Goal: Information Seeking & Learning: Understand process/instructions

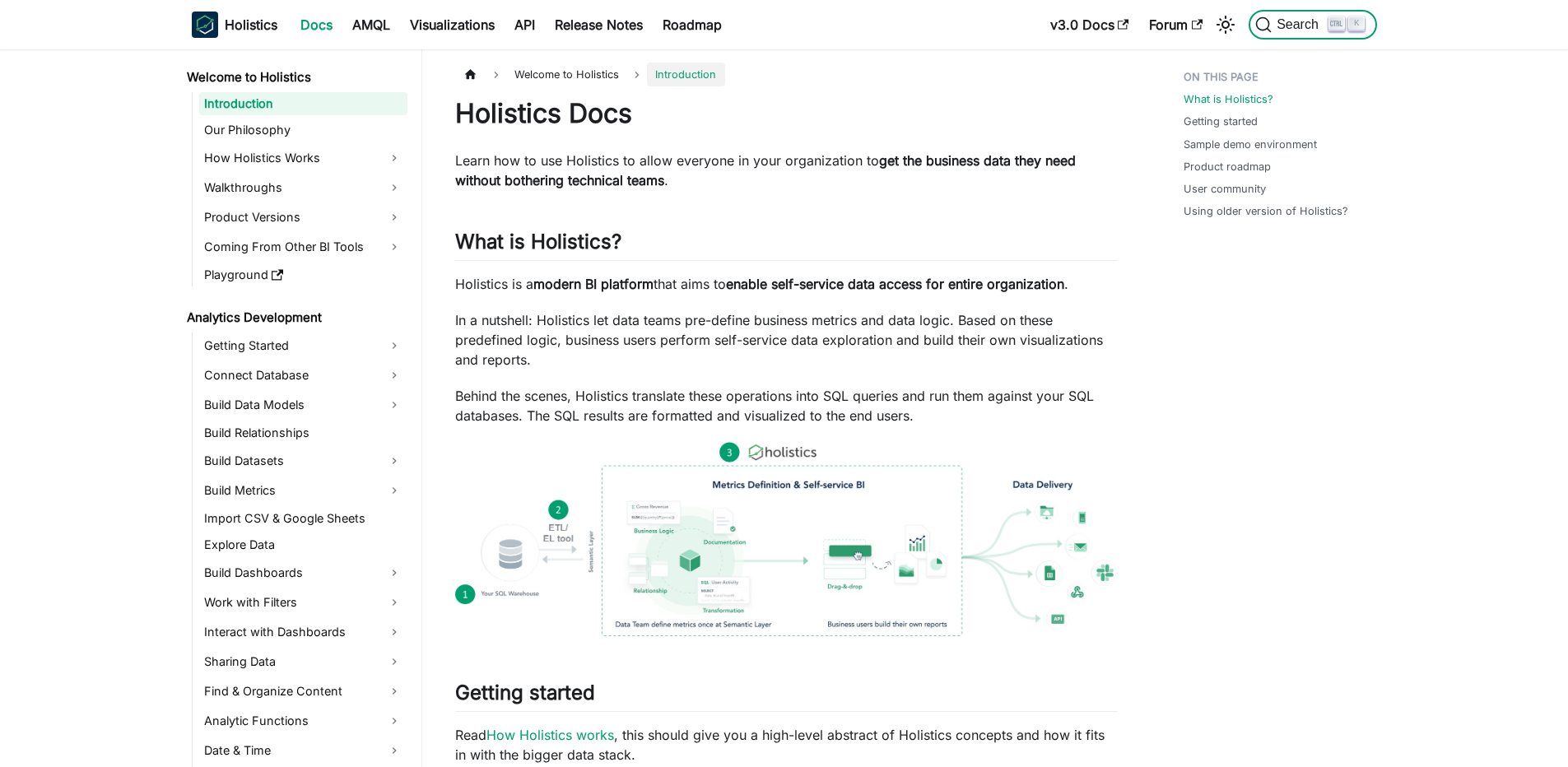
click at [1302, 14] on button "Search K" at bounding box center [1312, 24] width 128 height 30
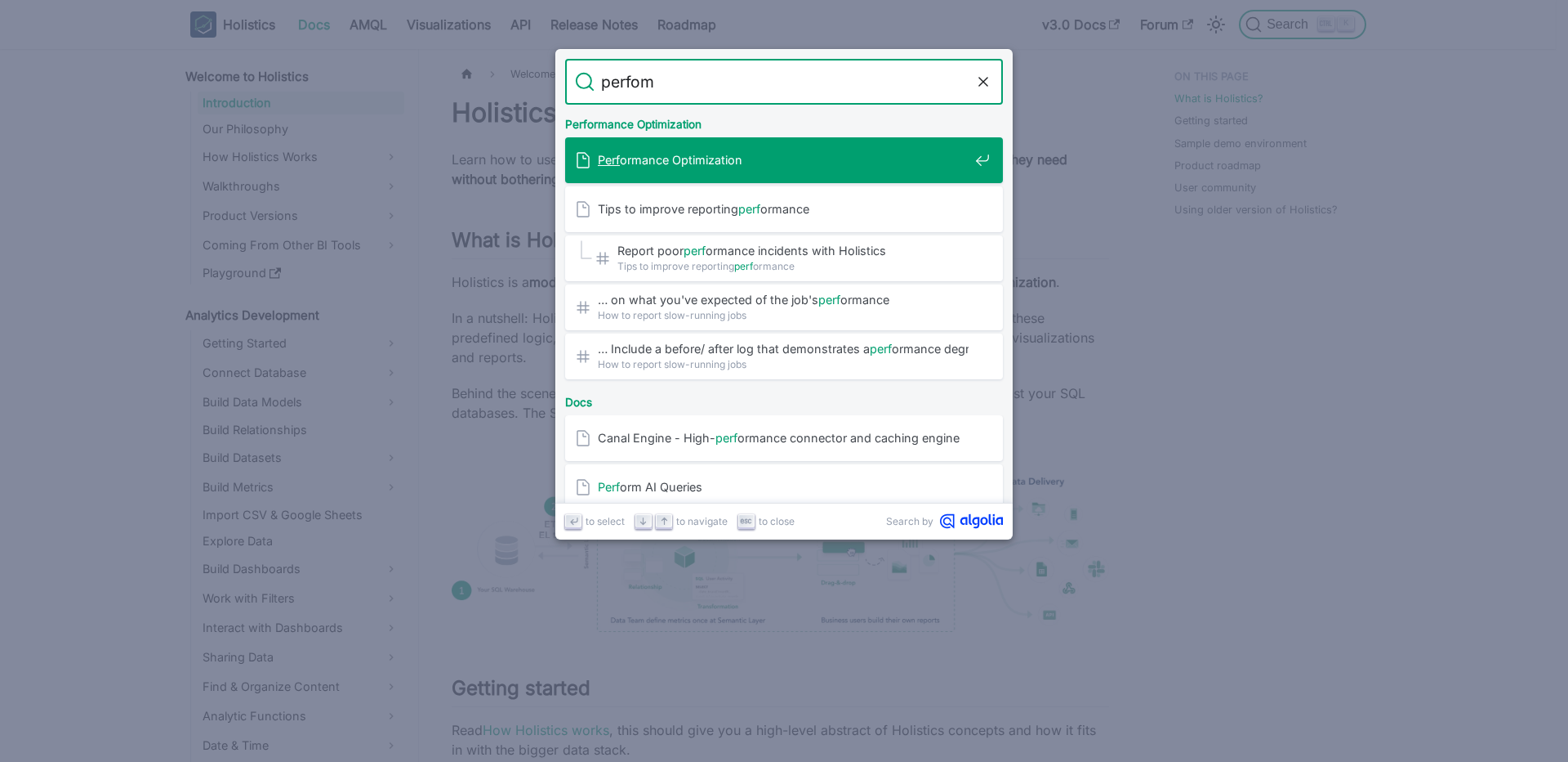
type input "perfomr"
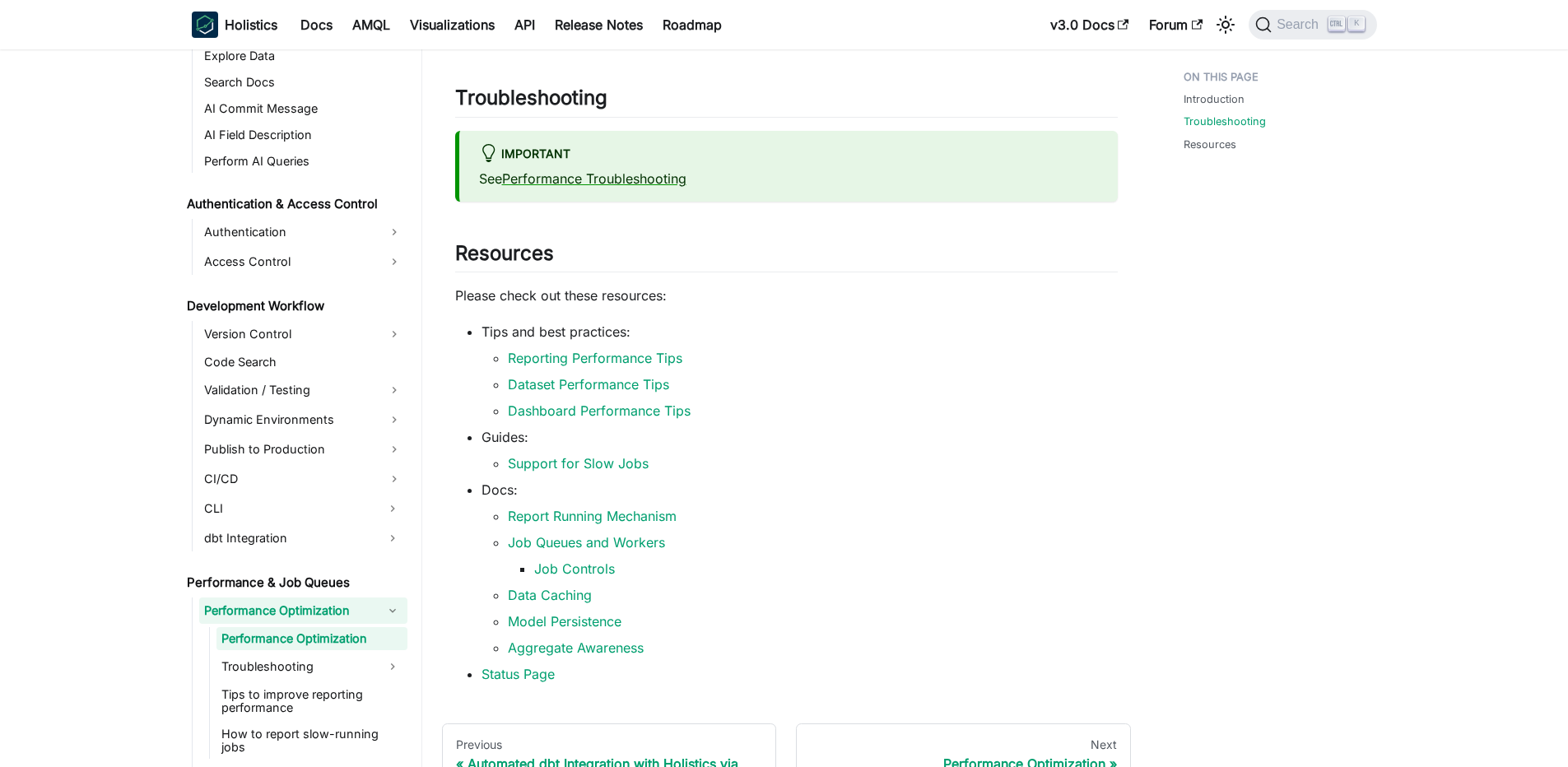
scroll to position [197, 0]
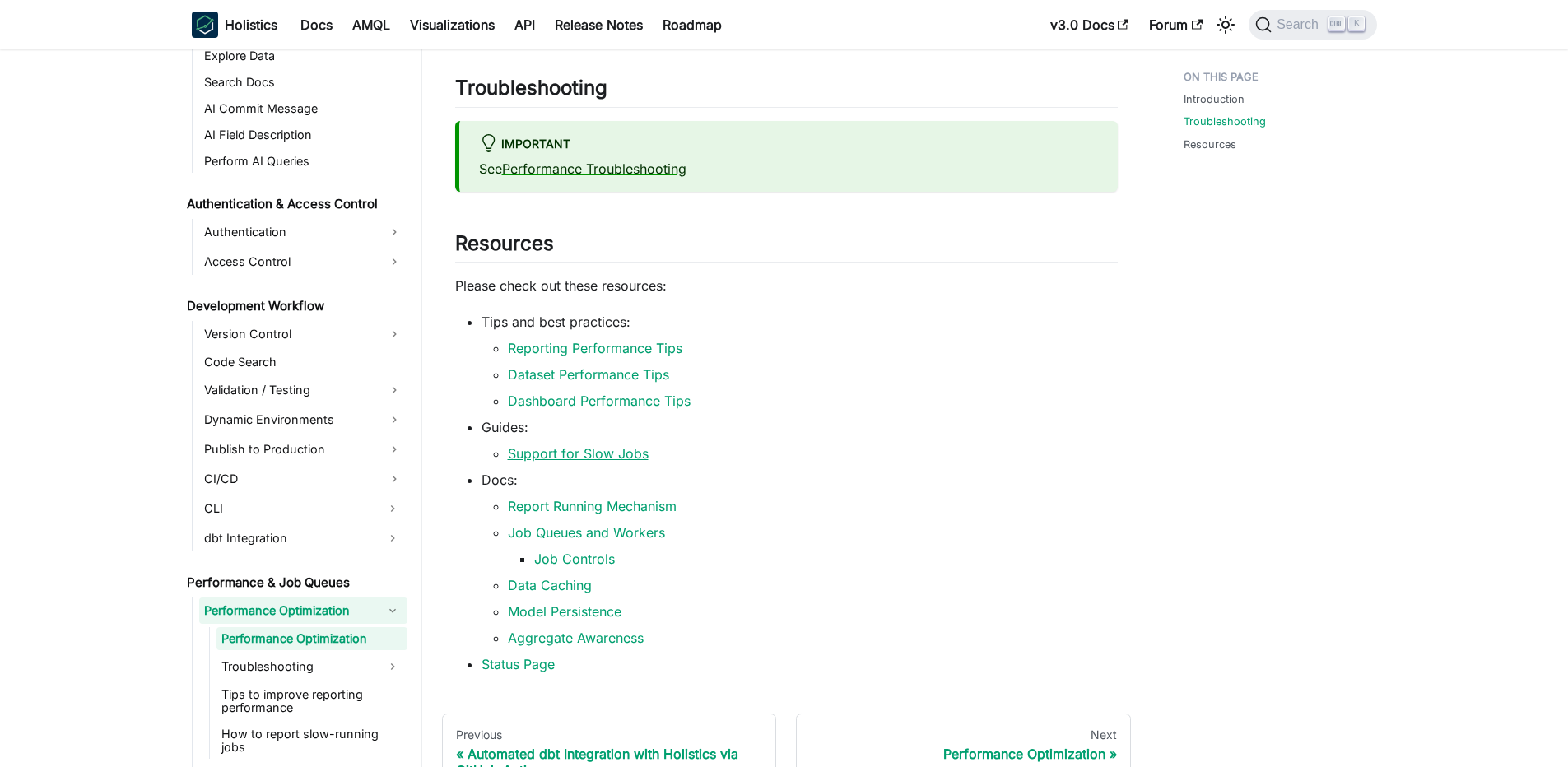
click at [600, 462] on link "Support for Slow Jobs" at bounding box center [578, 453] width 140 height 16
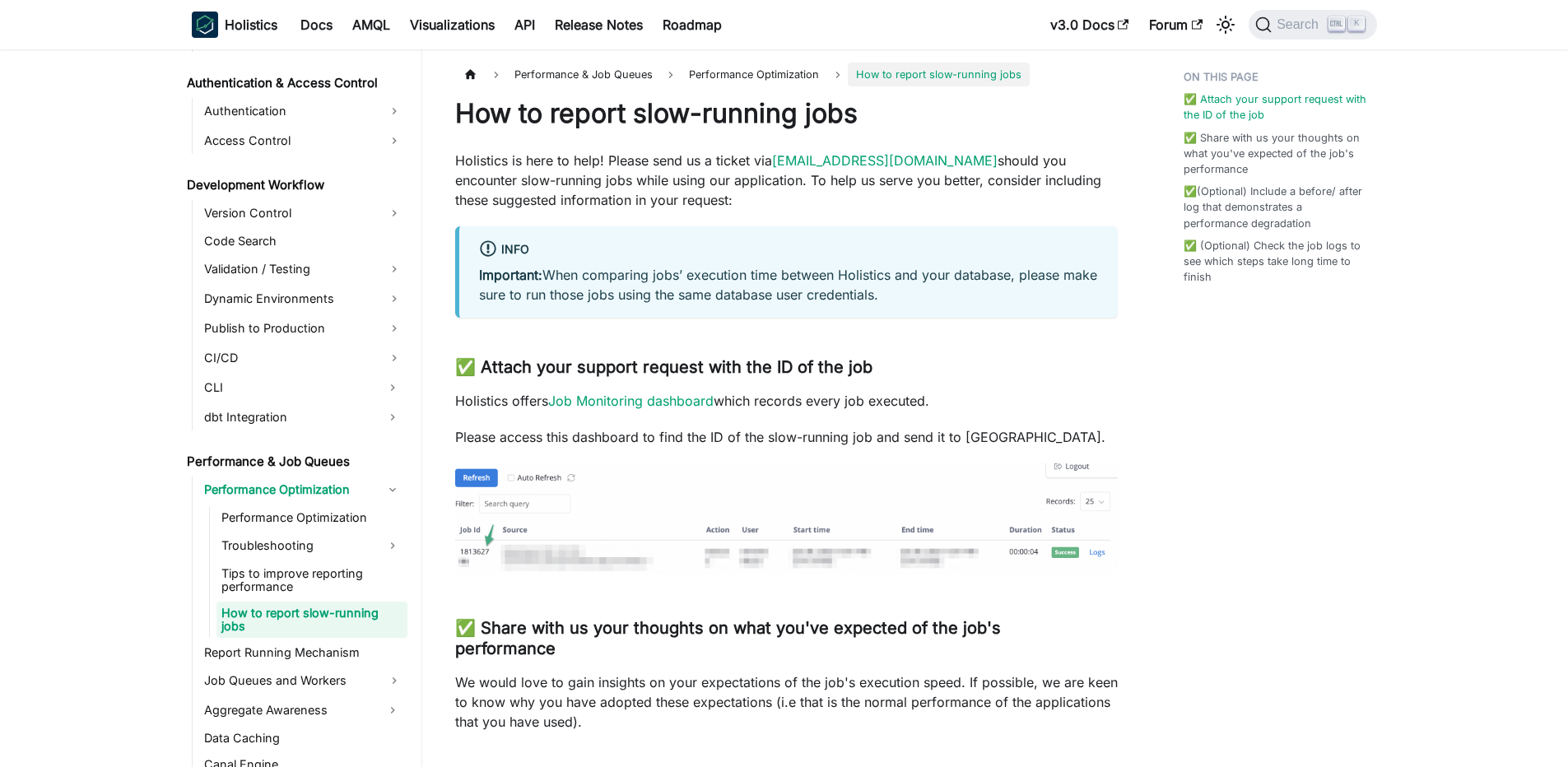
scroll to position [1068, 0]
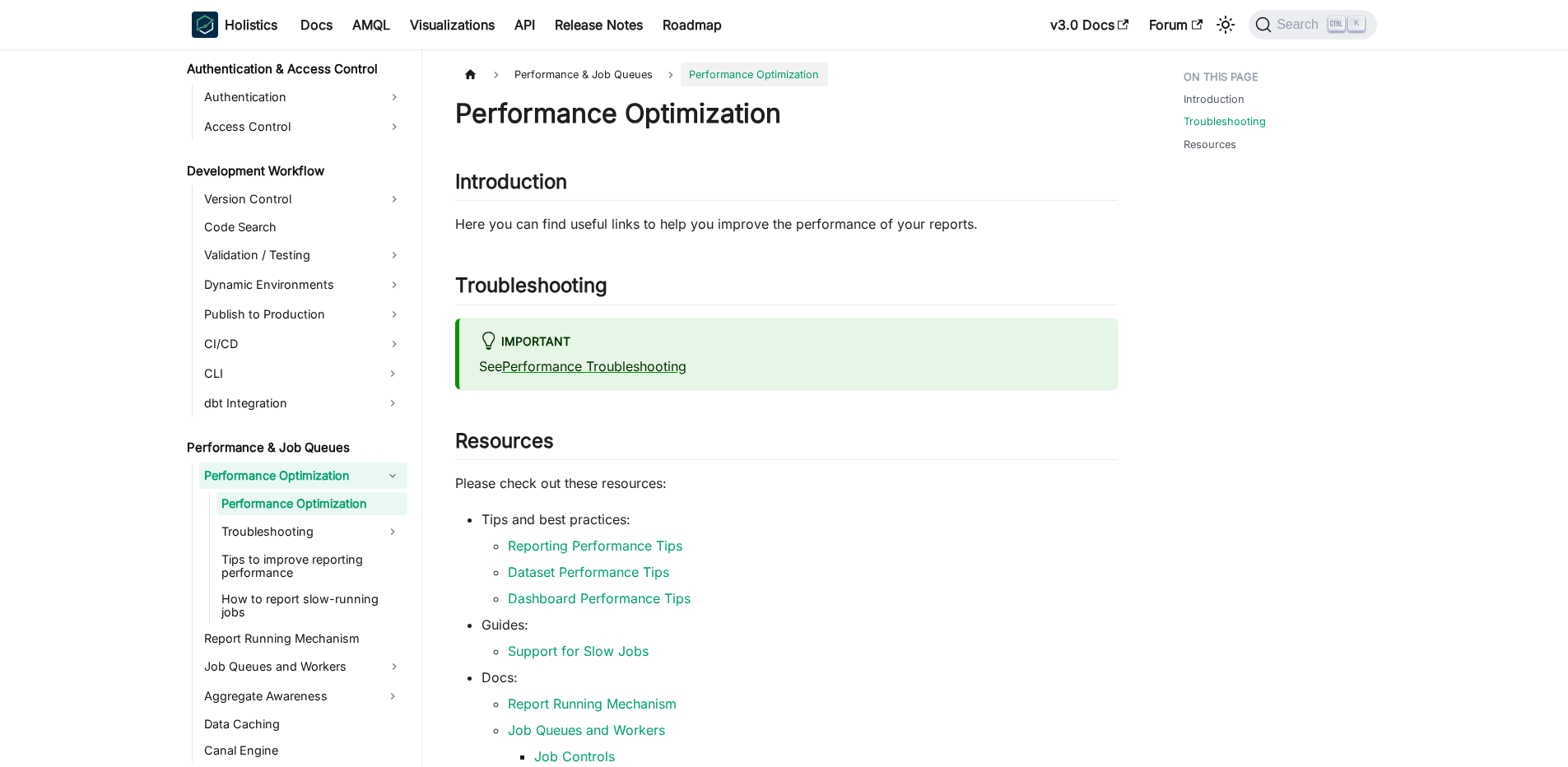
scroll to position [197, 0]
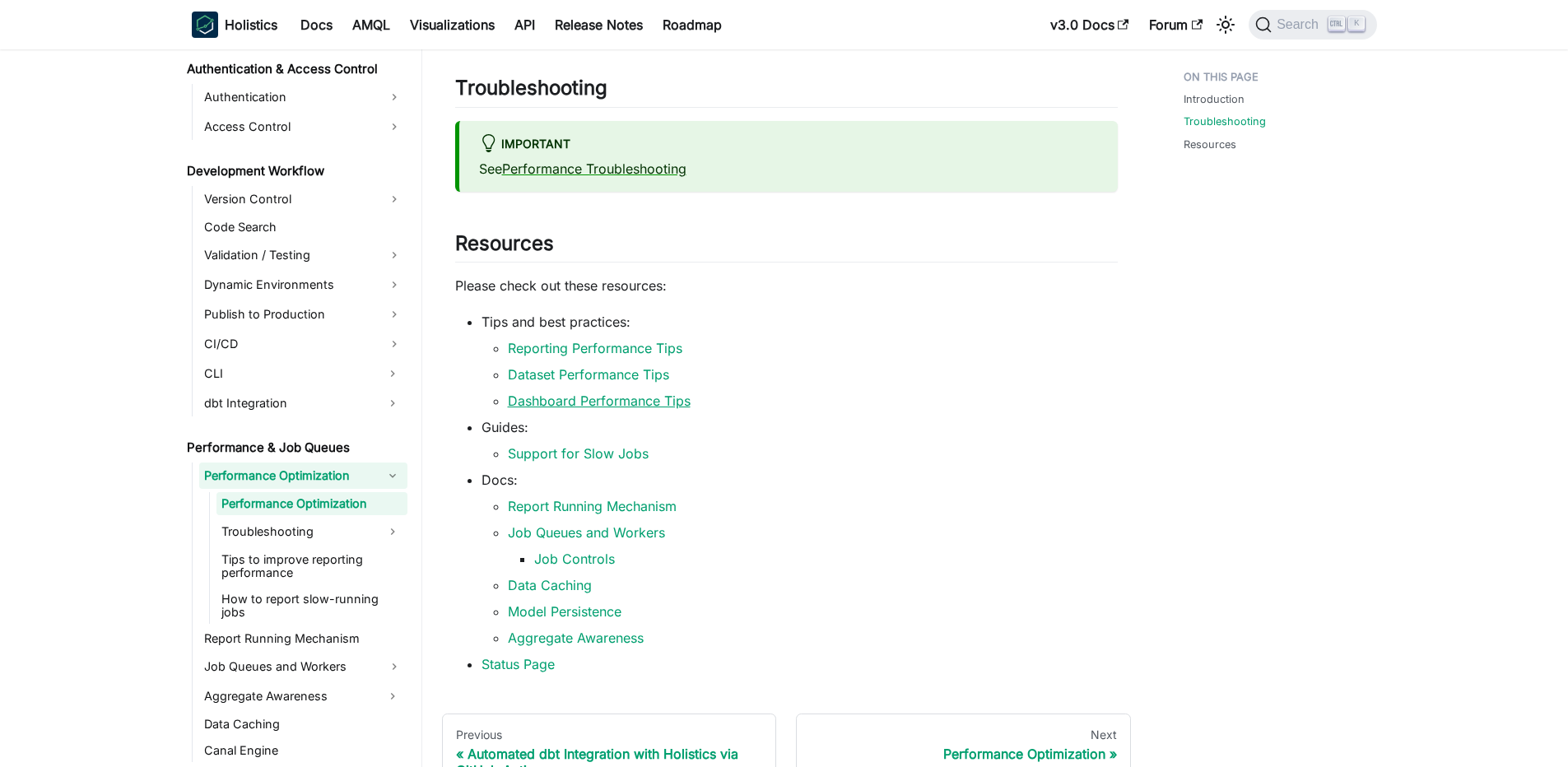
click at [553, 401] on link "Dashboard Performance Tips" at bounding box center [600, 400] width 183 height 16
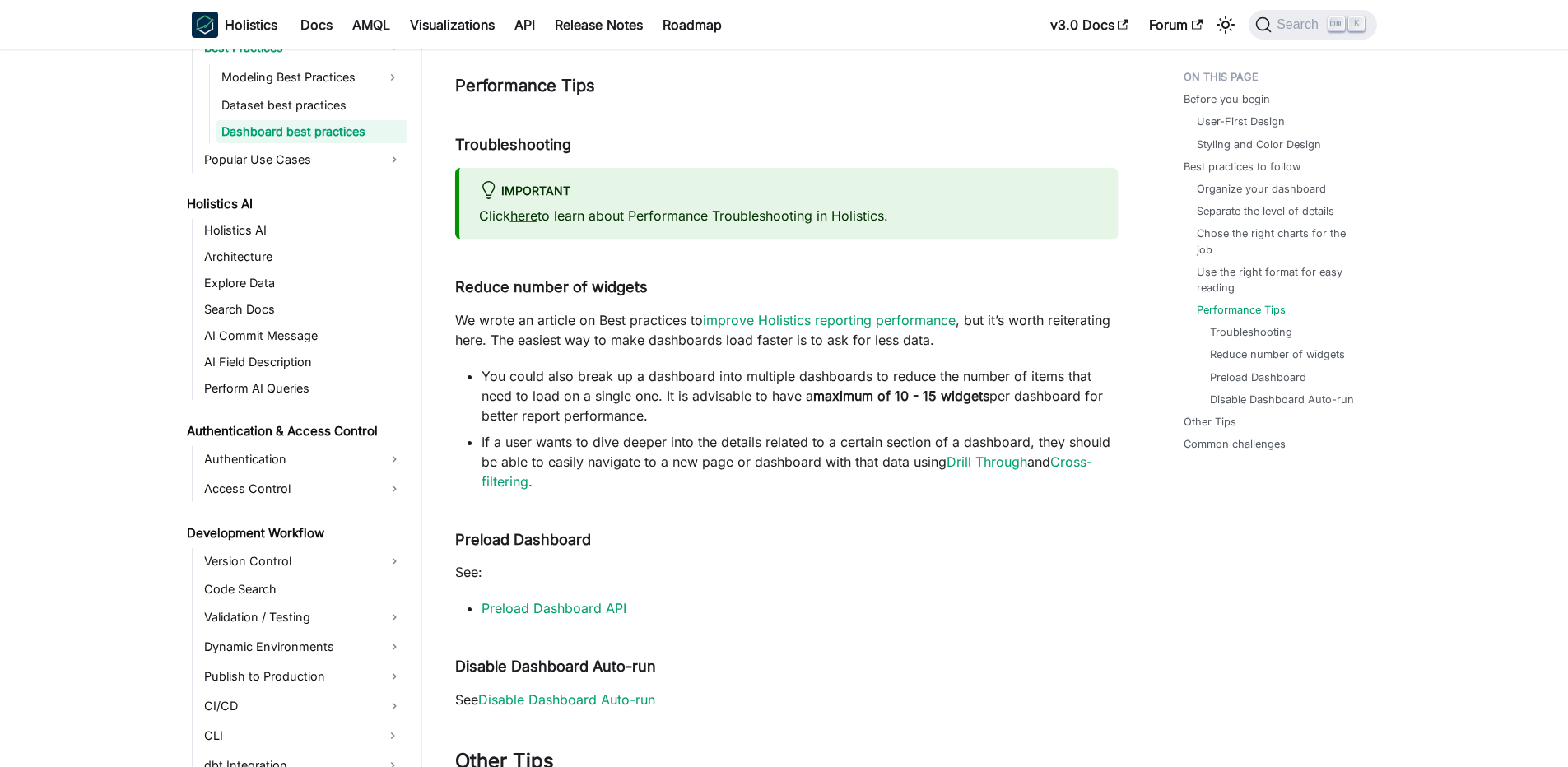
scroll to position [773, 0]
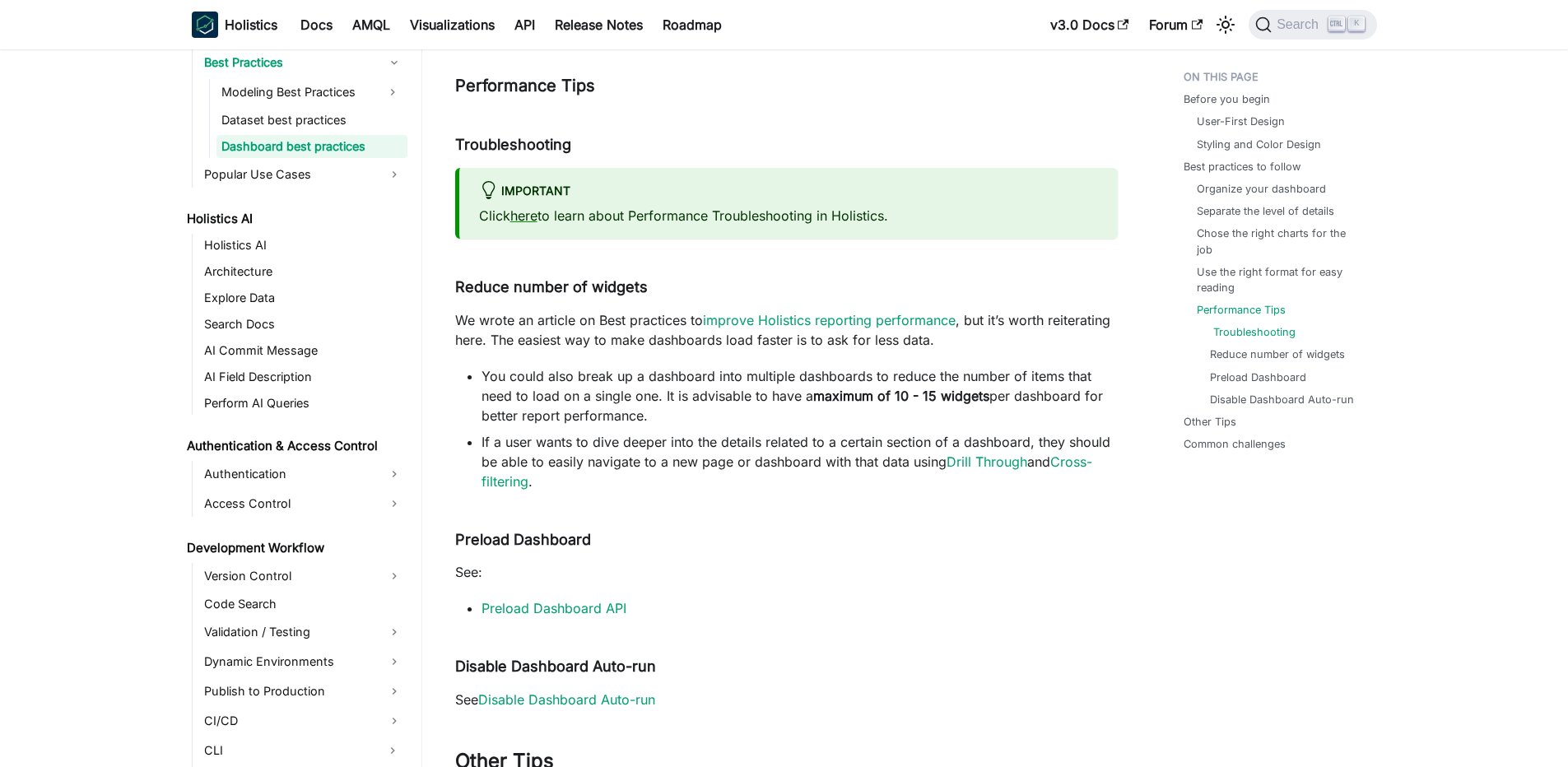
click at [1235, 330] on link "Troubleshooting" at bounding box center [1254, 331] width 82 height 15
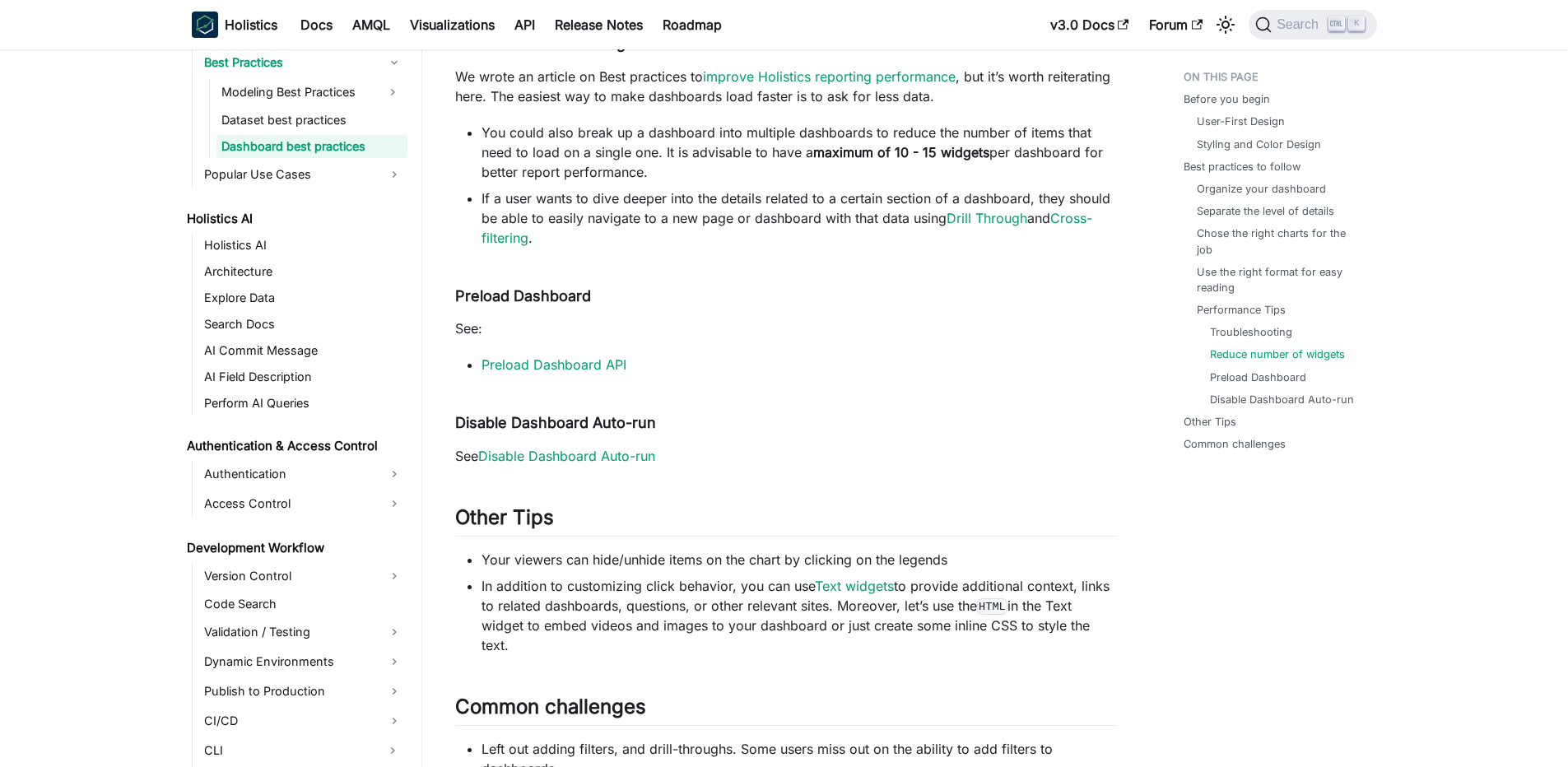
scroll to position [2401, 0]
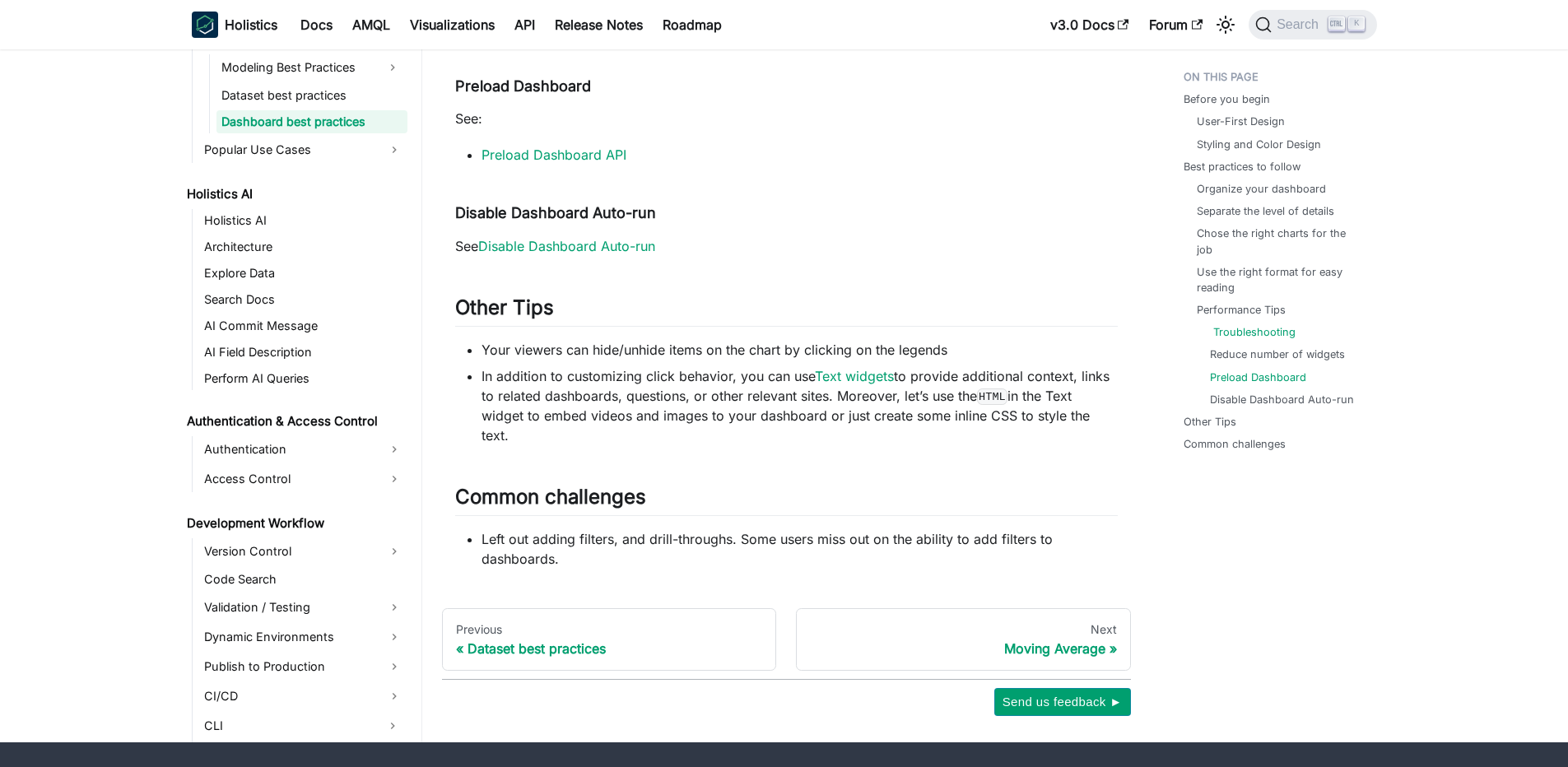
click at [1262, 329] on link "Troubleshooting" at bounding box center [1254, 331] width 82 height 15
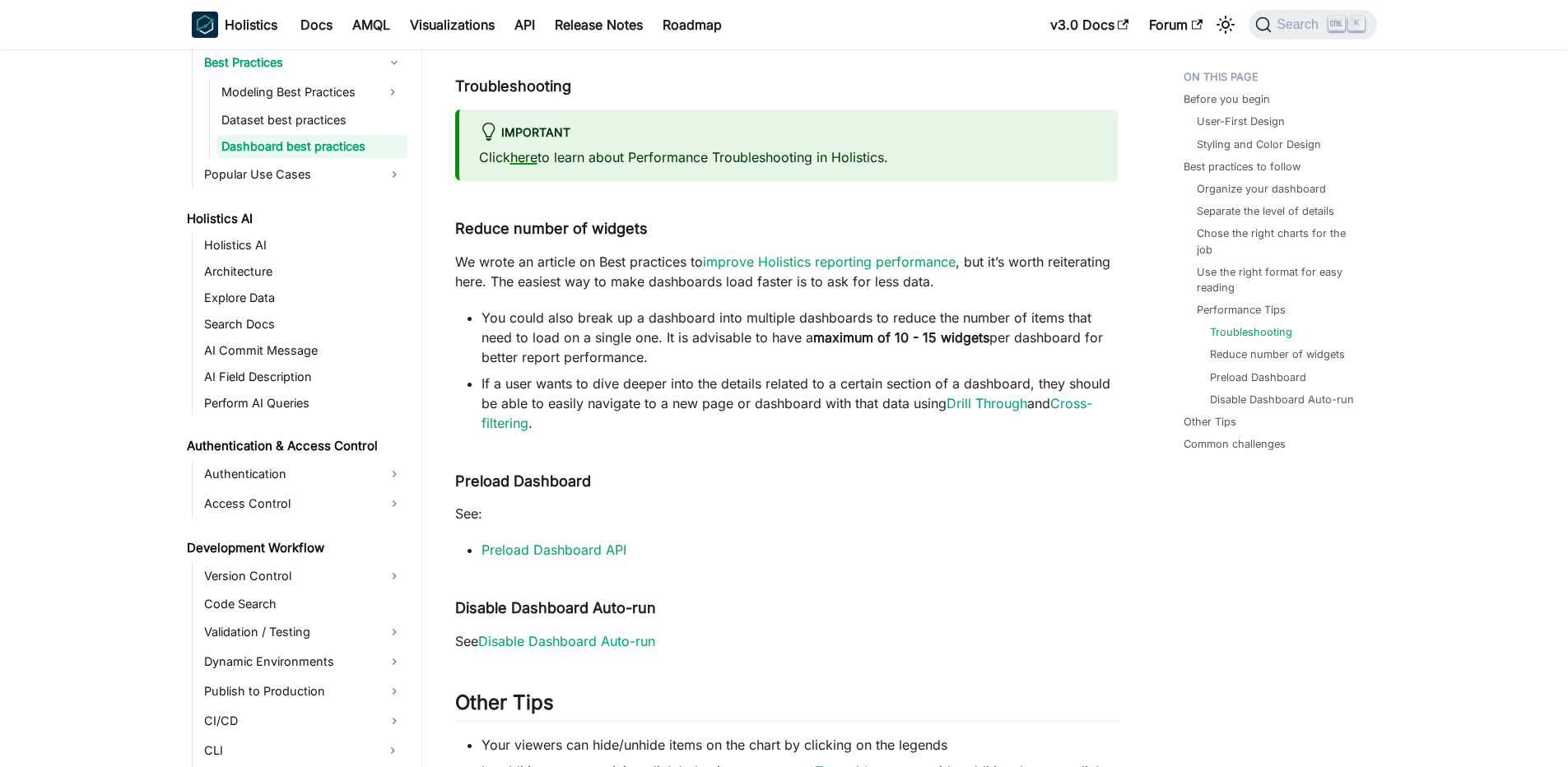
click at [532, 149] on link "here" at bounding box center [524, 157] width 27 height 16
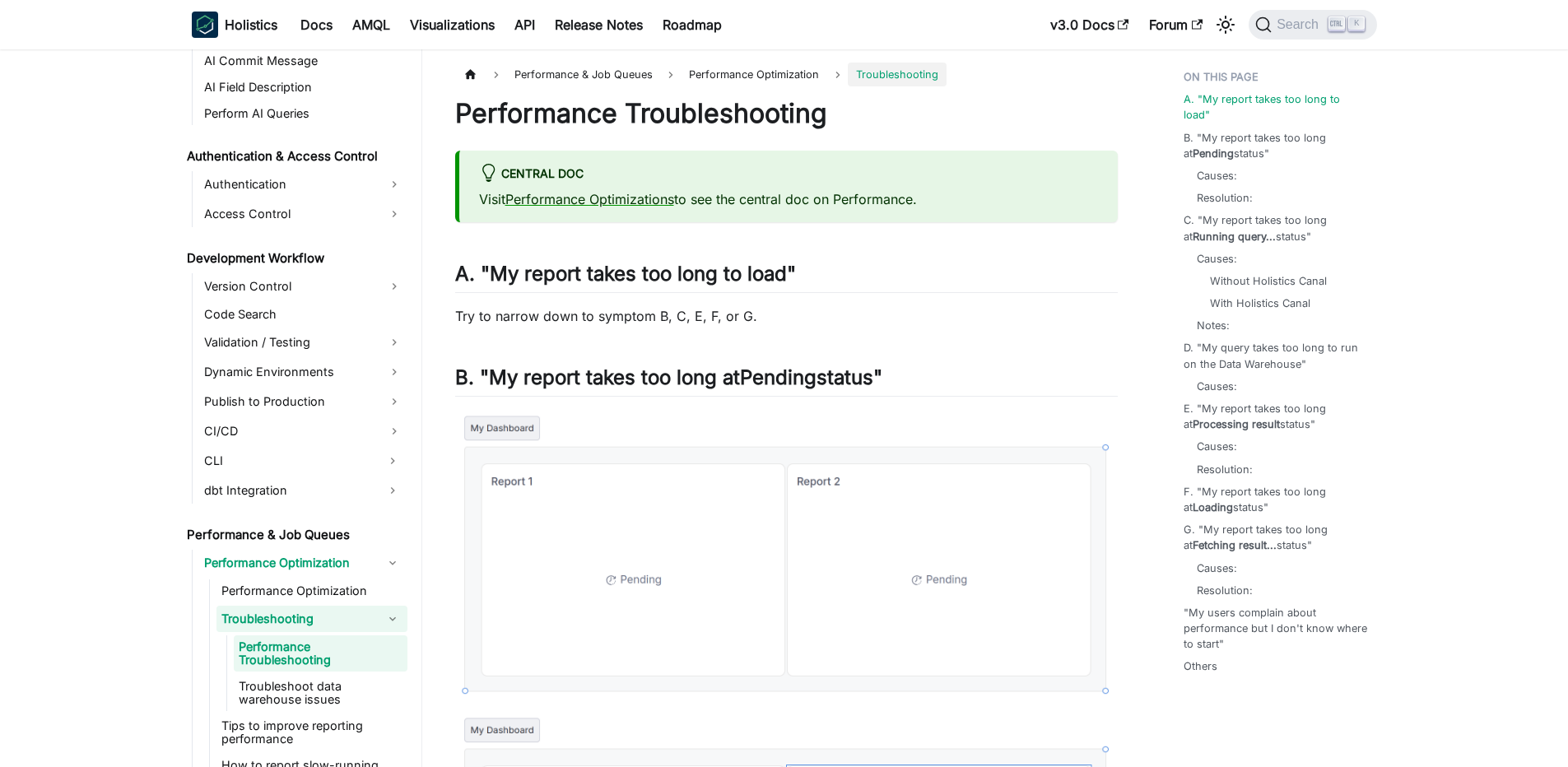
scroll to position [1071, 0]
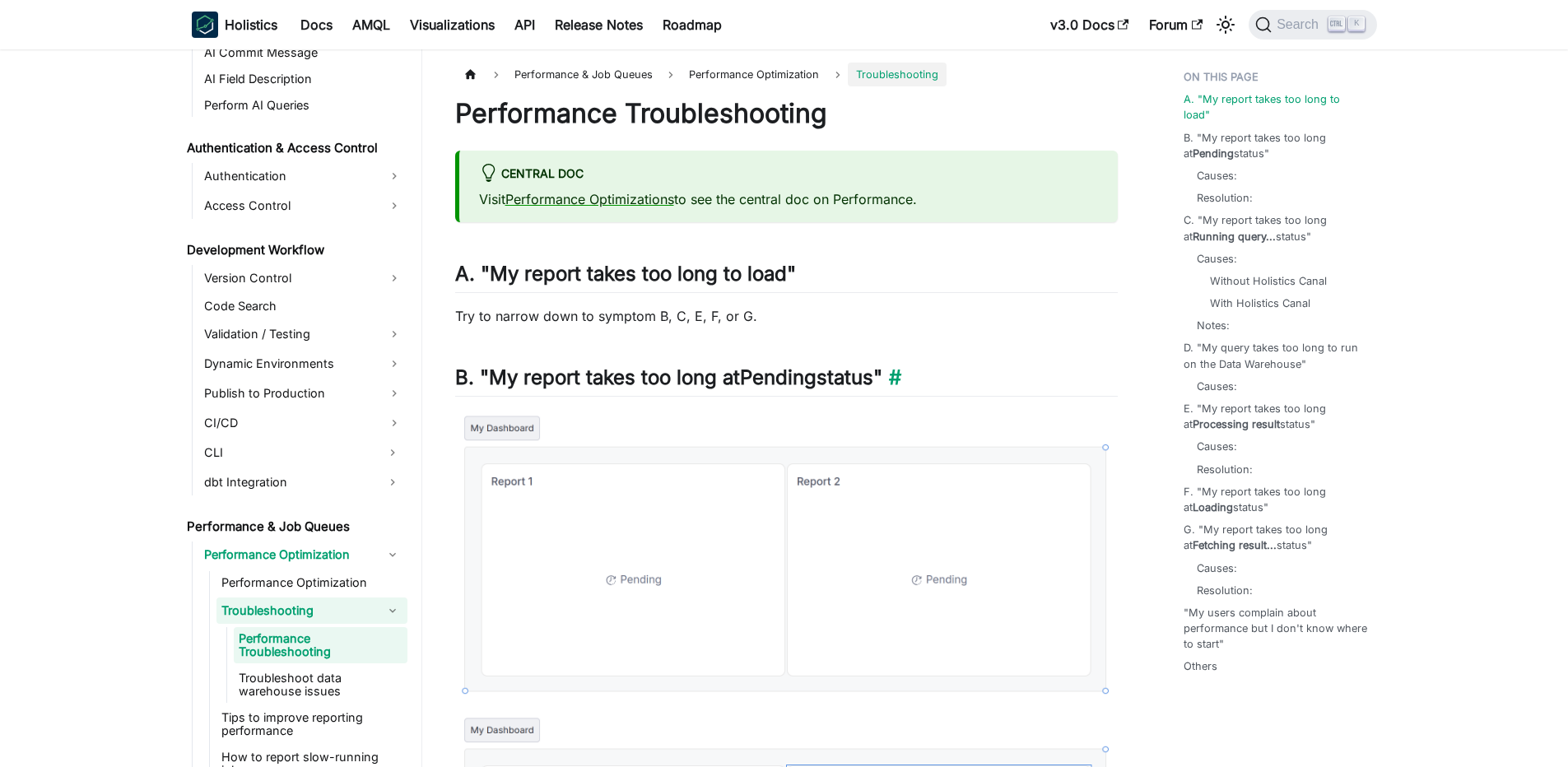
click at [725, 380] on h2 "B. "My report takes too long at Pending status" ​" at bounding box center [785, 380] width 662 height 32
click at [706, 380] on h2 "B. "My report takes too long at Pending status" ​" at bounding box center [785, 380] width 662 height 32
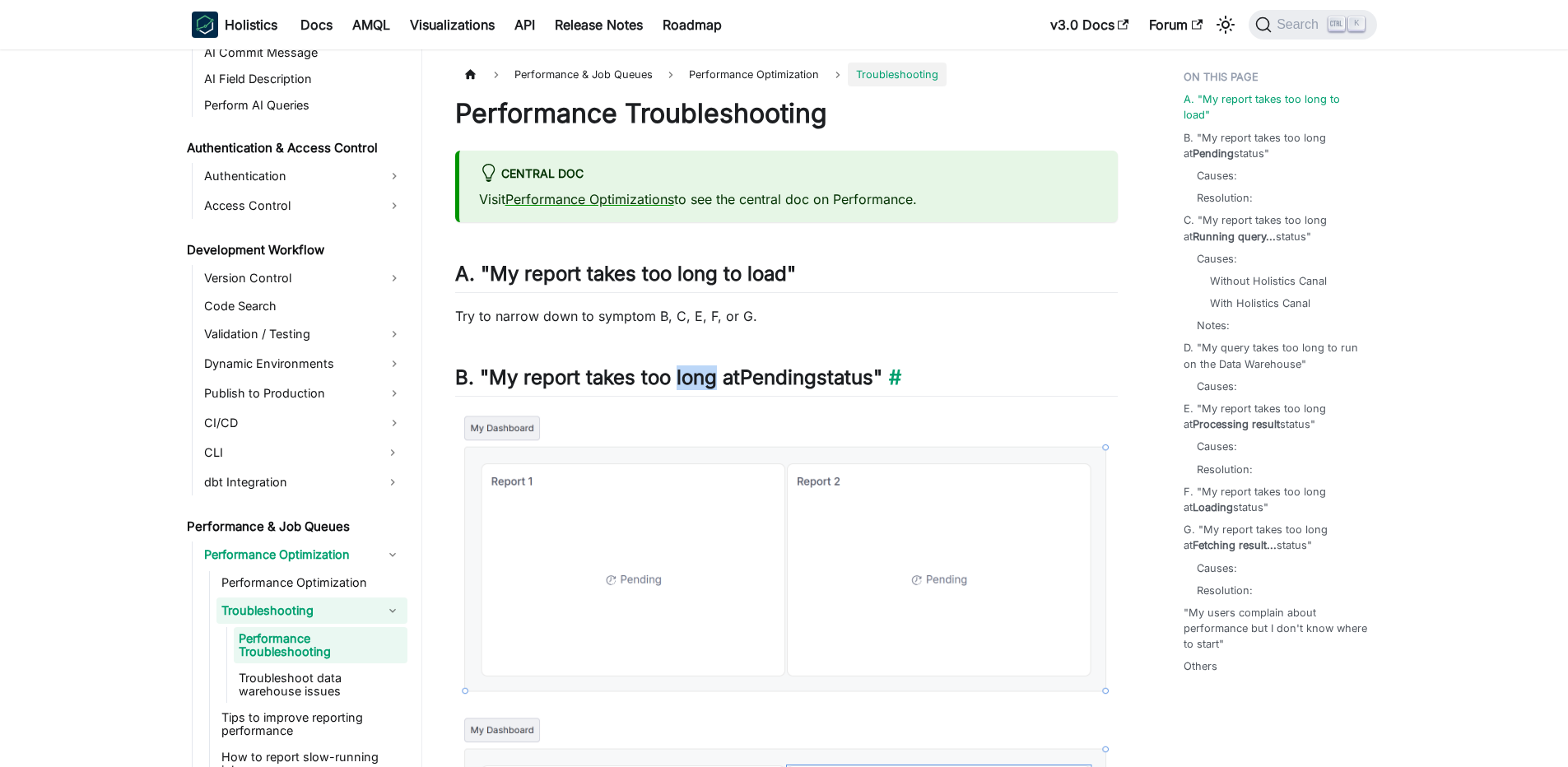
click at [706, 380] on h2 "B. "My report takes too long at Pending status" ​" at bounding box center [785, 380] width 662 height 32
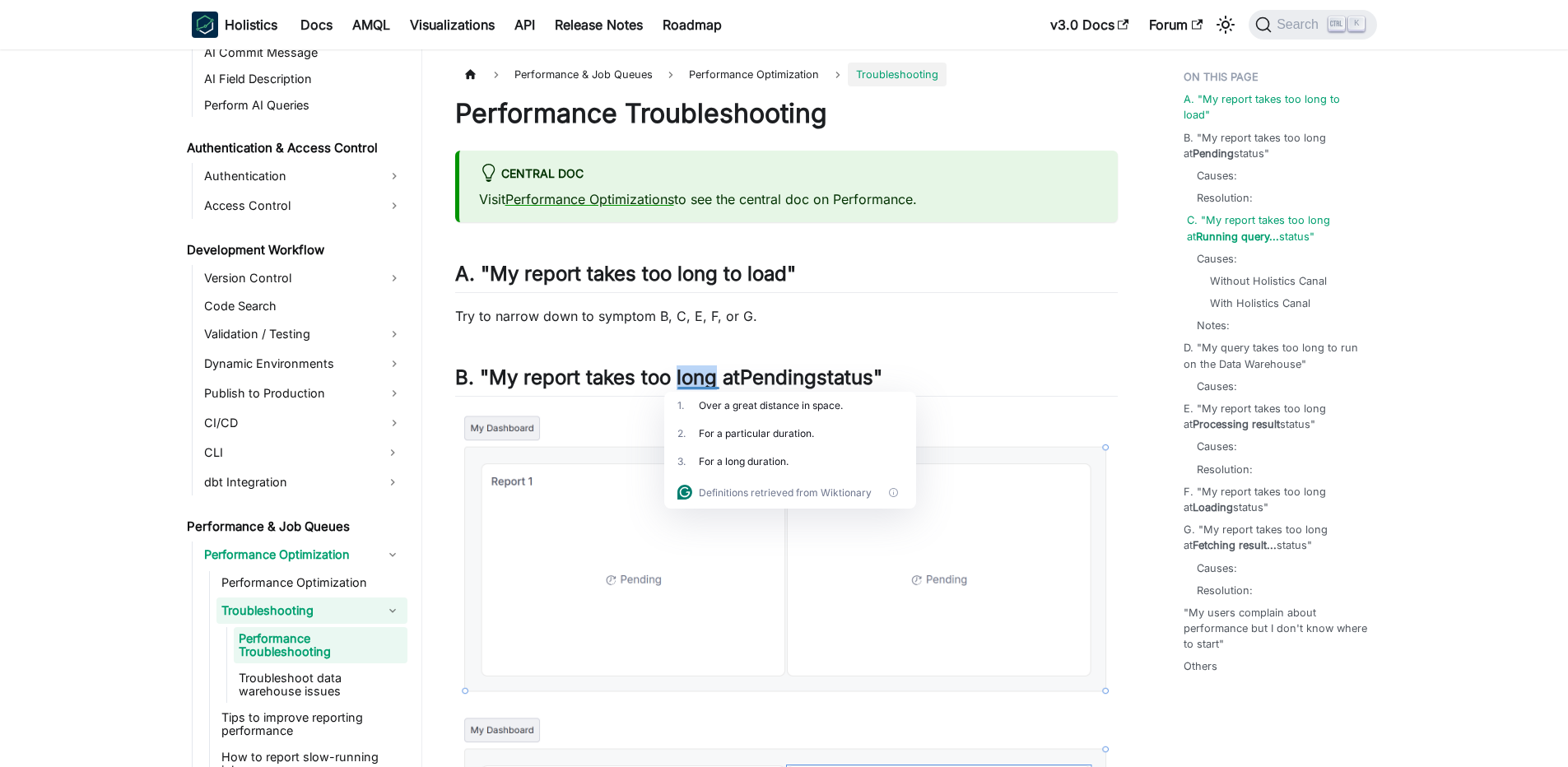
click at [1288, 225] on link "C. "My report takes too long at Running query... status"" at bounding box center [1278, 227] width 184 height 32
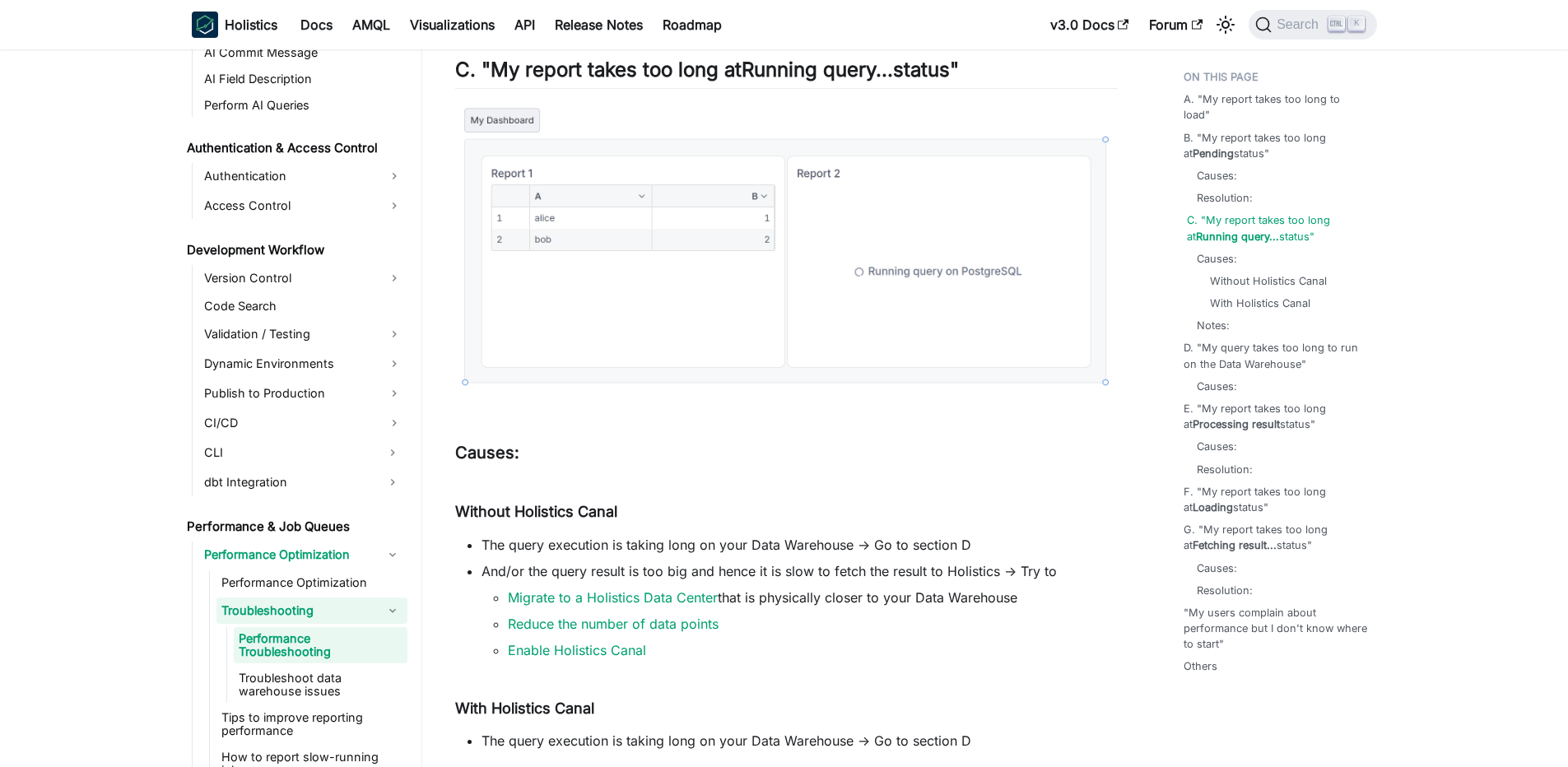
scroll to position [1110, 0]
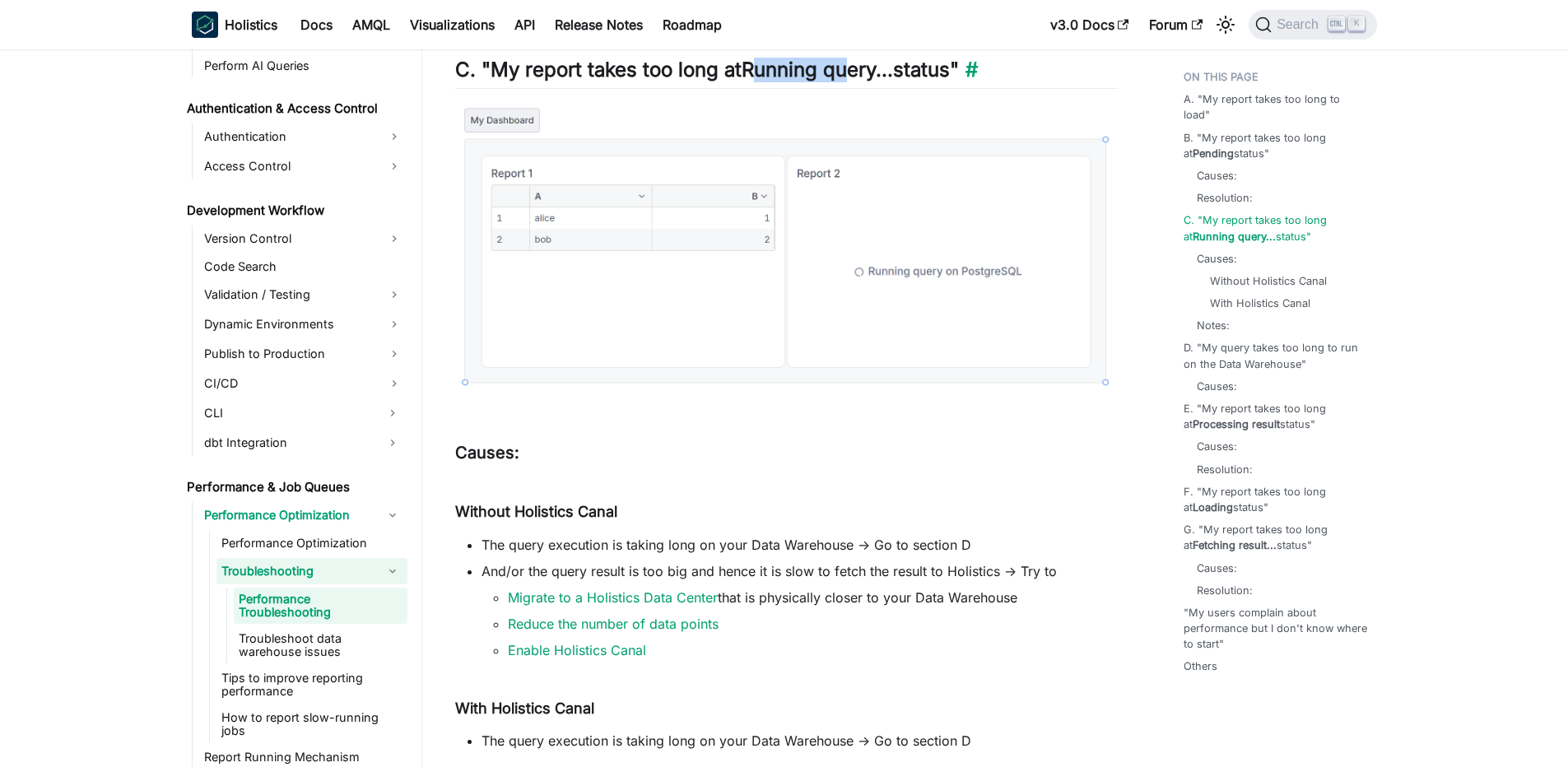
drag, startPoint x: 768, startPoint y: 81, endPoint x: 858, endPoint y: 72, distance: 90.4
click at [858, 72] on h2 "C. "My report takes too long at Running query... status" ​" at bounding box center [785, 73] width 662 height 32
click at [858, 72] on strong "Running query..." at bounding box center [817, 70] width 151 height 24
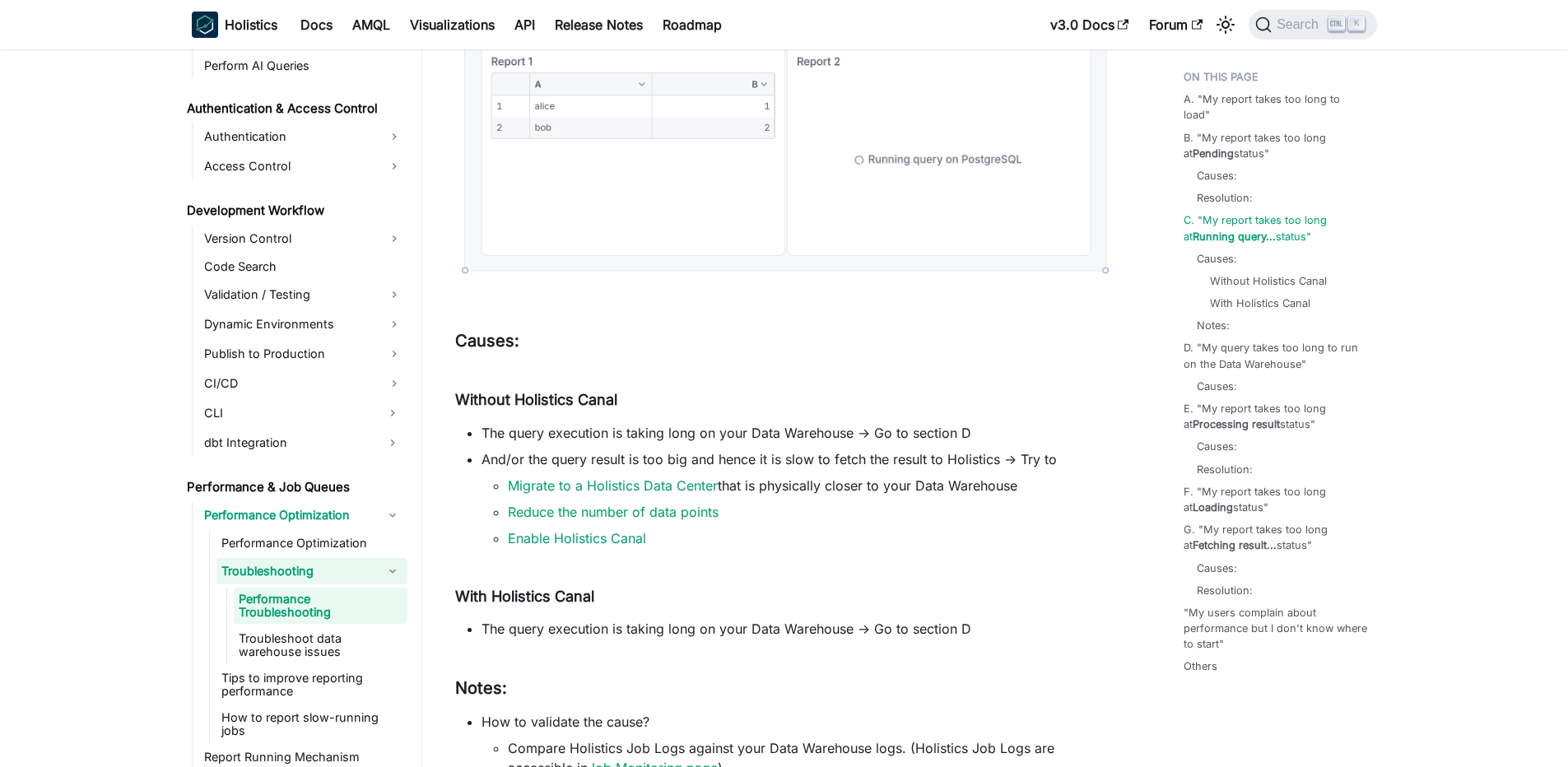
scroll to position [1562, 0]
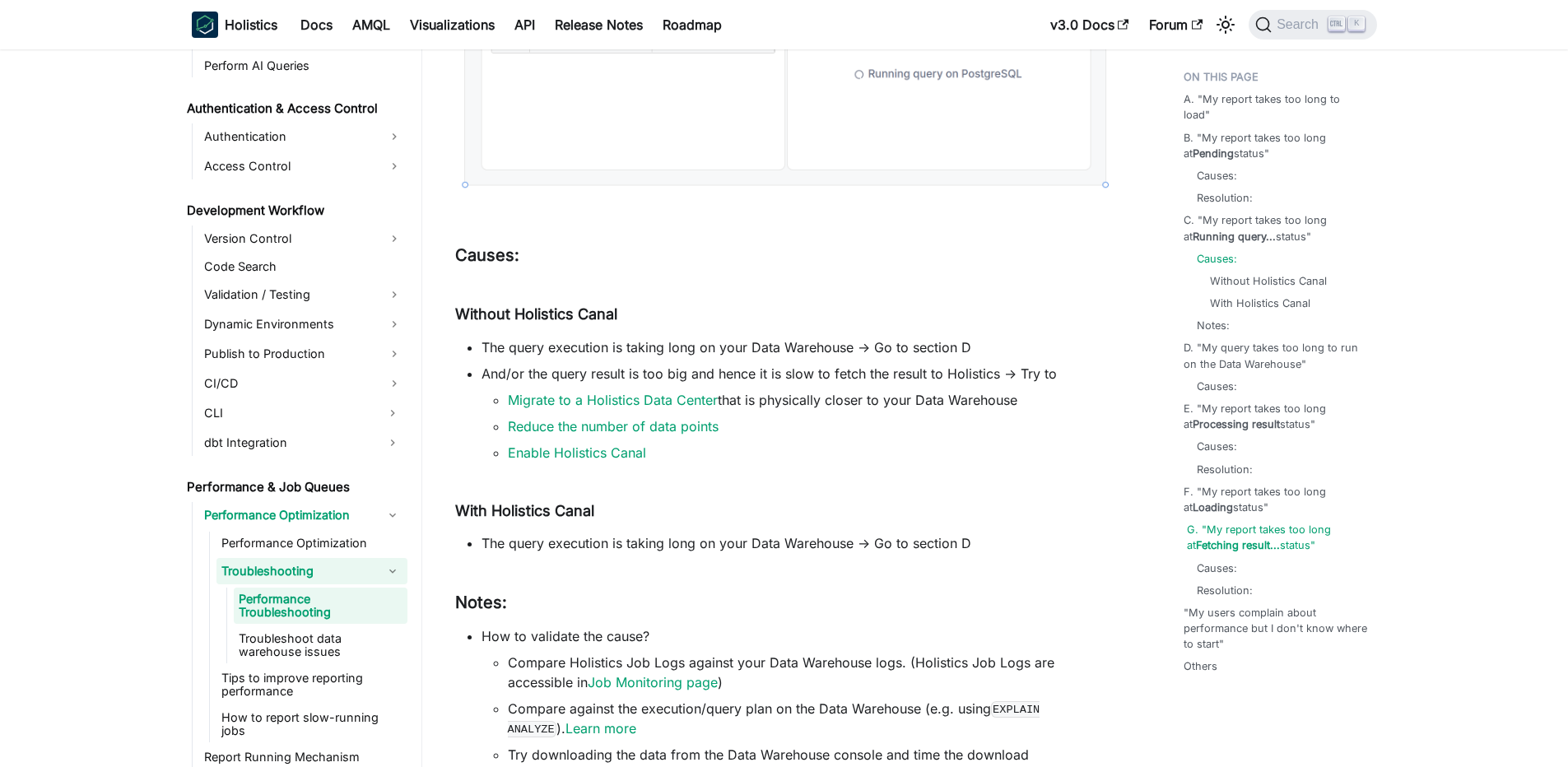
click at [1273, 522] on link "G. "My report takes too long at [GEOGRAPHIC_DATA] result... status"" at bounding box center [1278, 537] width 184 height 32
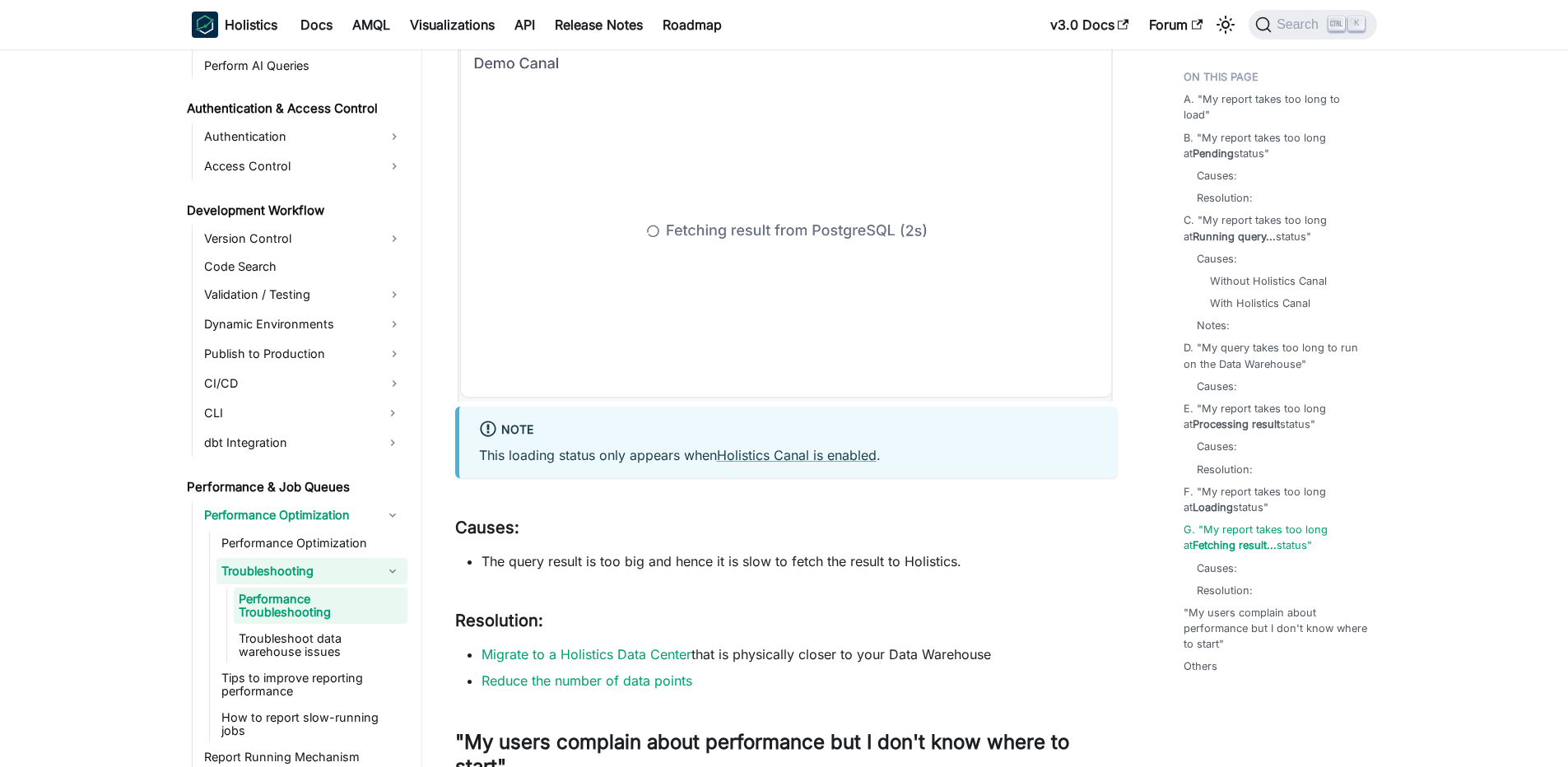
scroll to position [4242, 0]
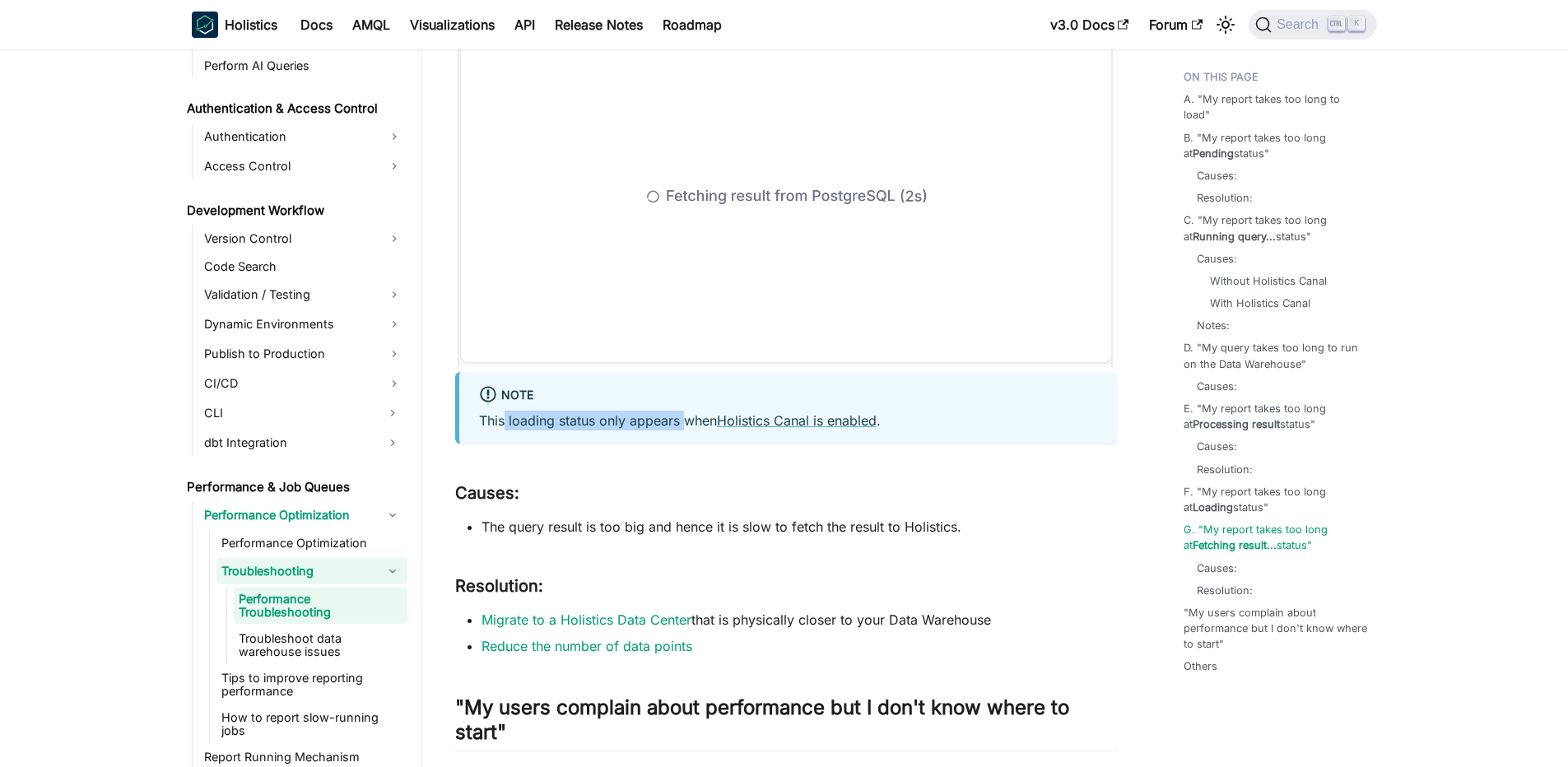
drag, startPoint x: 505, startPoint y: 419, endPoint x: 685, endPoint y: 422, distance: 180.0
click at [685, 422] on p "This loading status only appears when Holistics Canal is enabled ." at bounding box center [788, 420] width 619 height 20
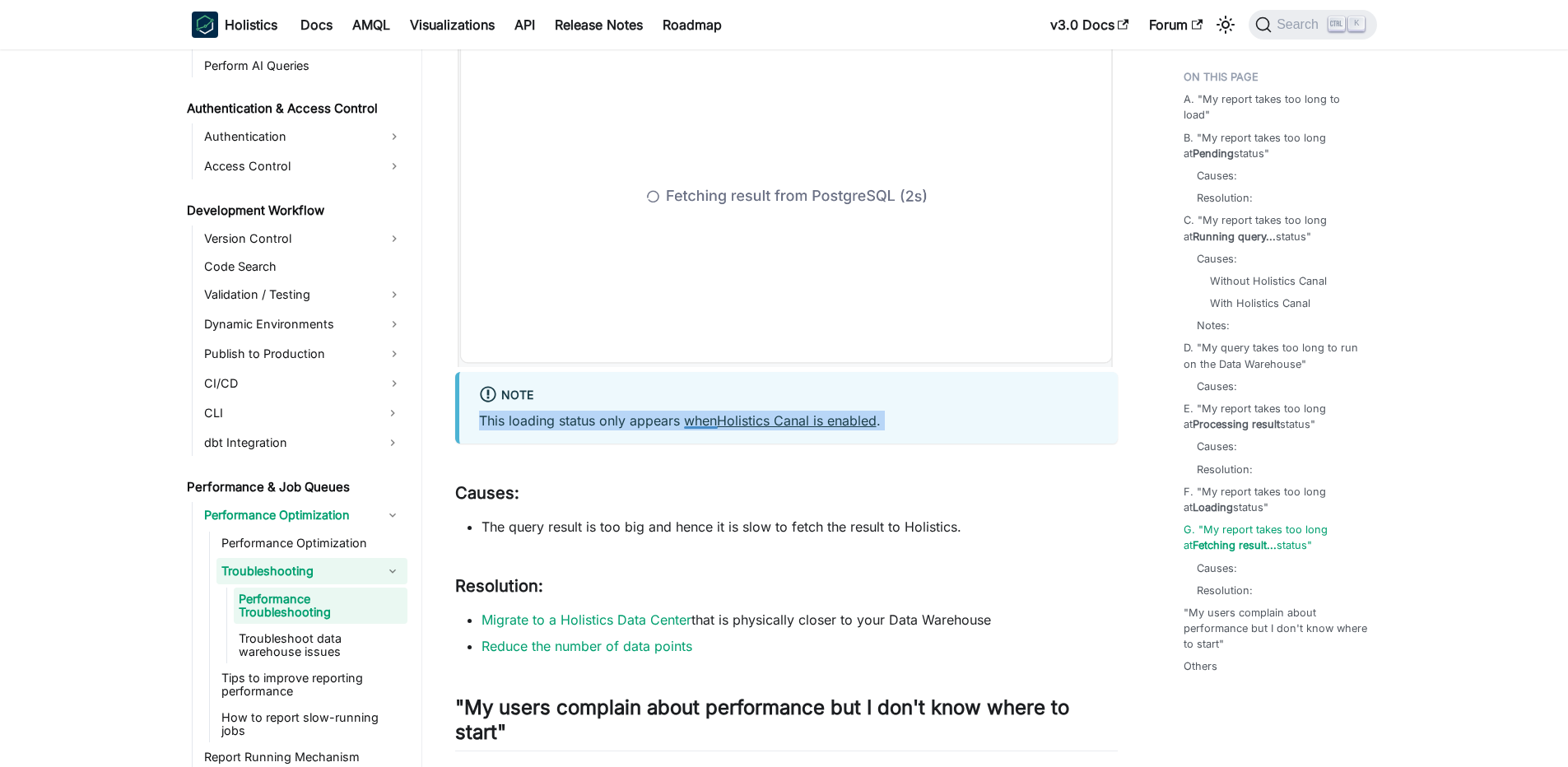
click at [668, 420] on p "This loading status only appears when Holistics Canal is enabled ." at bounding box center [788, 420] width 619 height 20
click at [544, 413] on p "This loading status only appears when Holistics Canal is enabled ." at bounding box center [788, 420] width 619 height 20
click at [472, 426] on div "Note This loading status only appears when Holistics Canal is enabled ." at bounding box center [785, 407] width 662 height 72
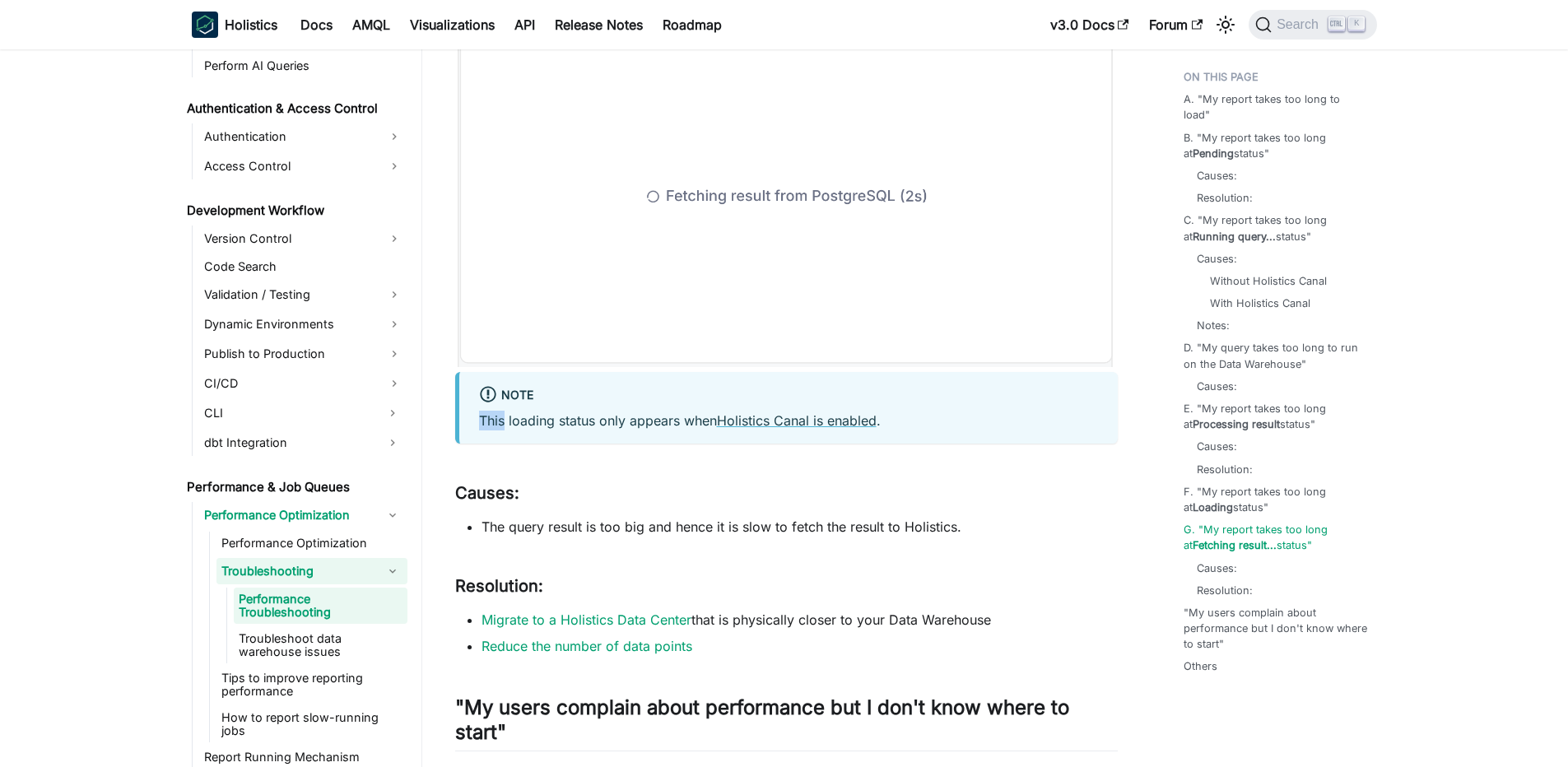
click at [472, 426] on div "Note This loading status only appears when Holistics Canal is enabled ." at bounding box center [785, 407] width 662 height 72
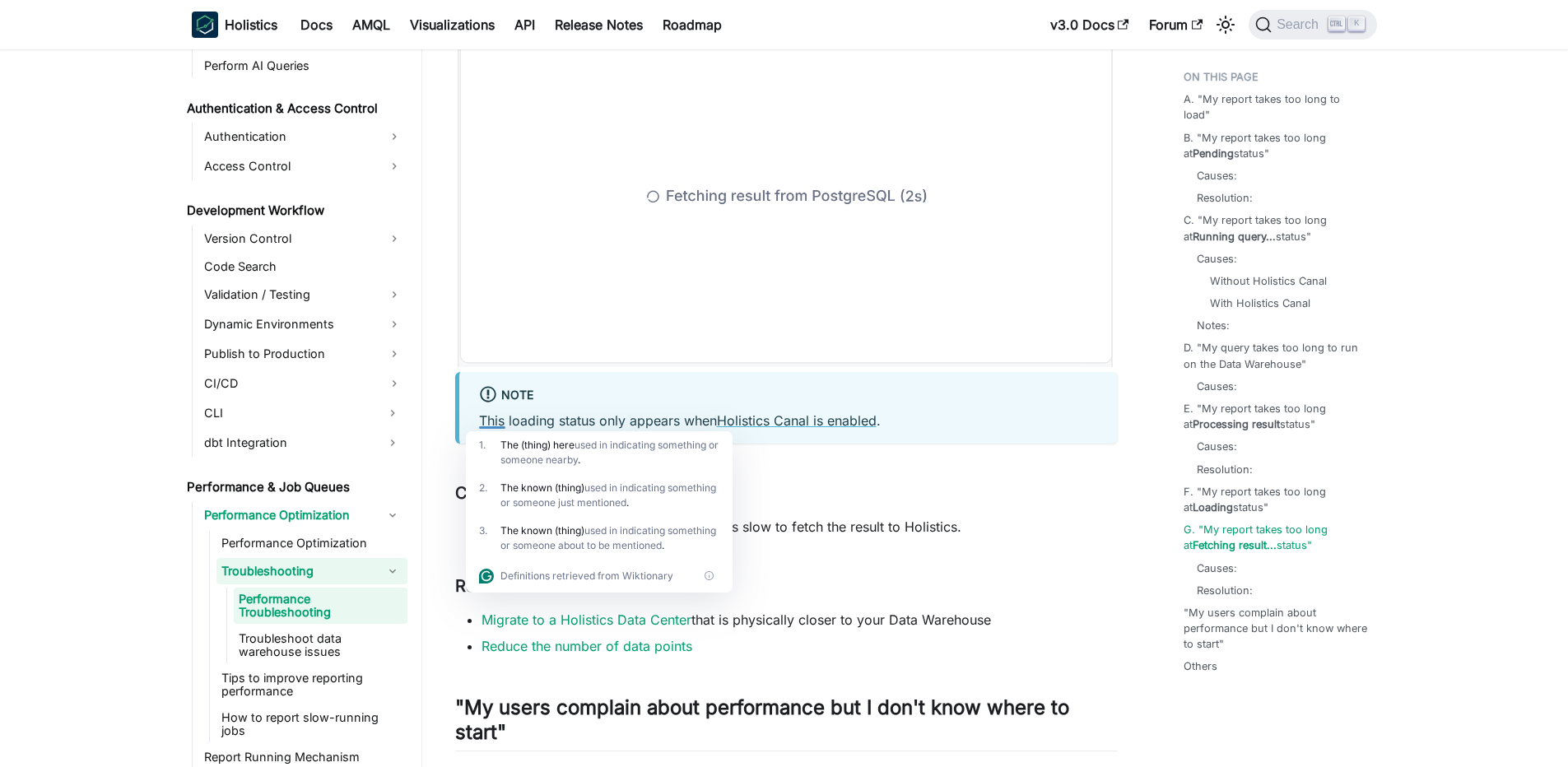
click at [1021, 529] on li "The query result is too big and hence it is slow to fetch the result to Holisti…" at bounding box center [799, 527] width 636 height 20
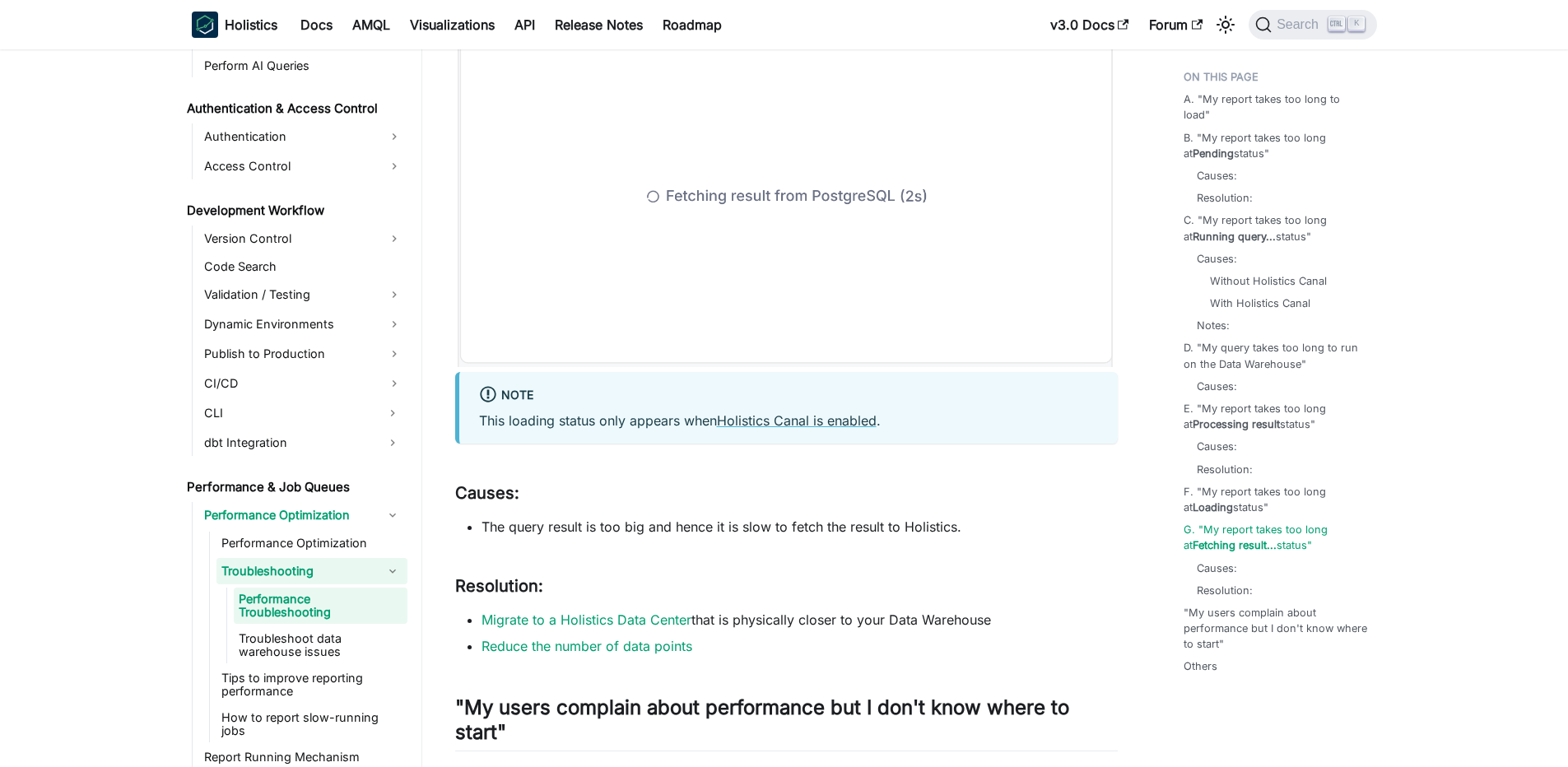
click at [1021, 529] on li "The query result is too big and hence it is slow to fetch the result to Holisti…" at bounding box center [799, 527] width 636 height 20
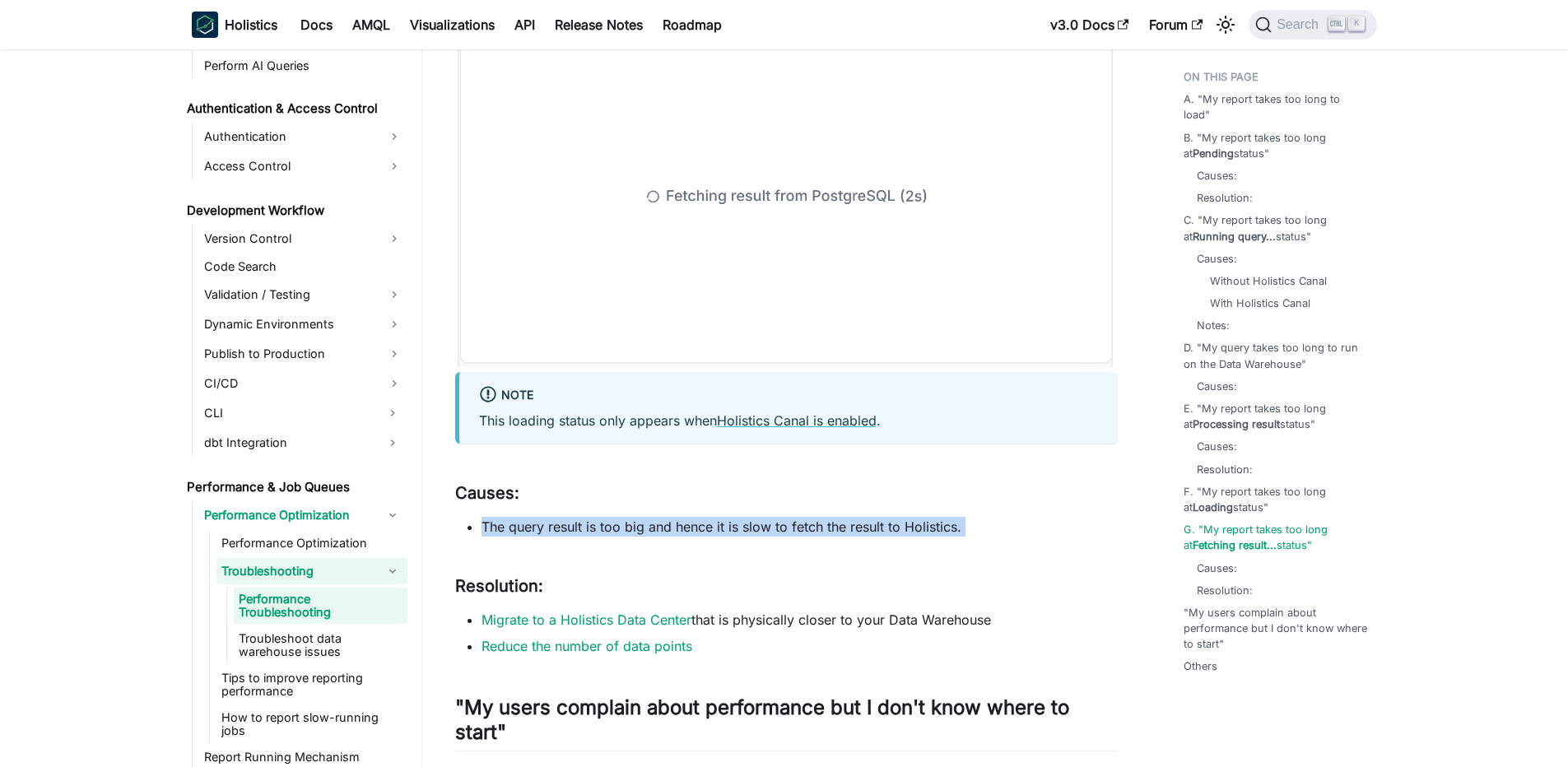
click at [996, 529] on li "The query result is too big and hence it is slow to fetch the result to Holisti…" at bounding box center [799, 527] width 636 height 20
click at [852, 527] on li "The query result is too big and hence it is slow to fetch the result to Holisti…" at bounding box center [799, 527] width 636 height 20
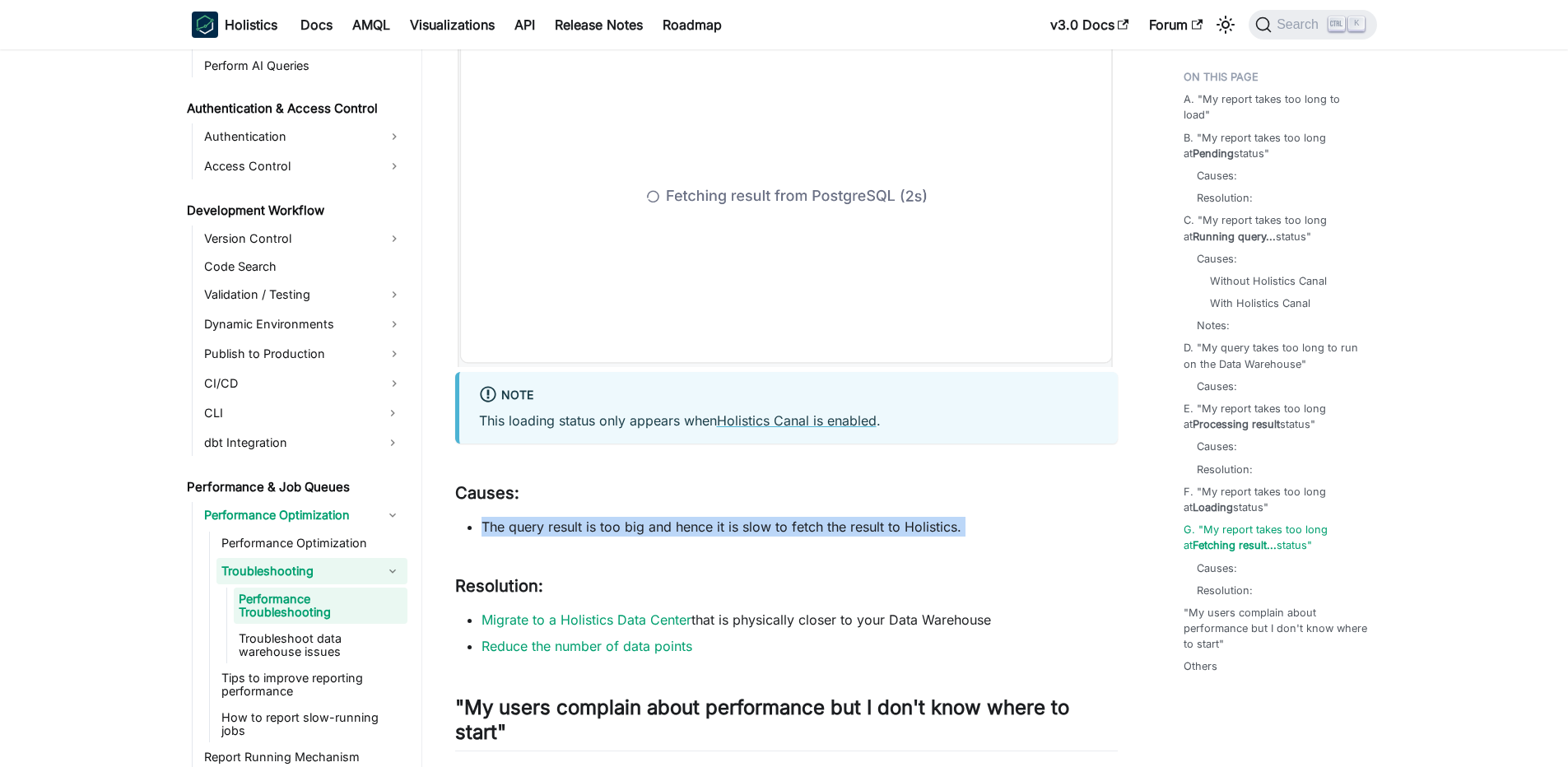
click at [852, 527] on li "The query result is too big and hence it is slow to fetch the result to Holisti…" at bounding box center [799, 527] width 636 height 20
click at [486, 531] on li "The query result is too big and hence it is slow to fetch the result to Holisti…" at bounding box center [799, 527] width 636 height 20
drag, startPoint x: 490, startPoint y: 532, endPoint x: 758, endPoint y: 545, distance: 268.3
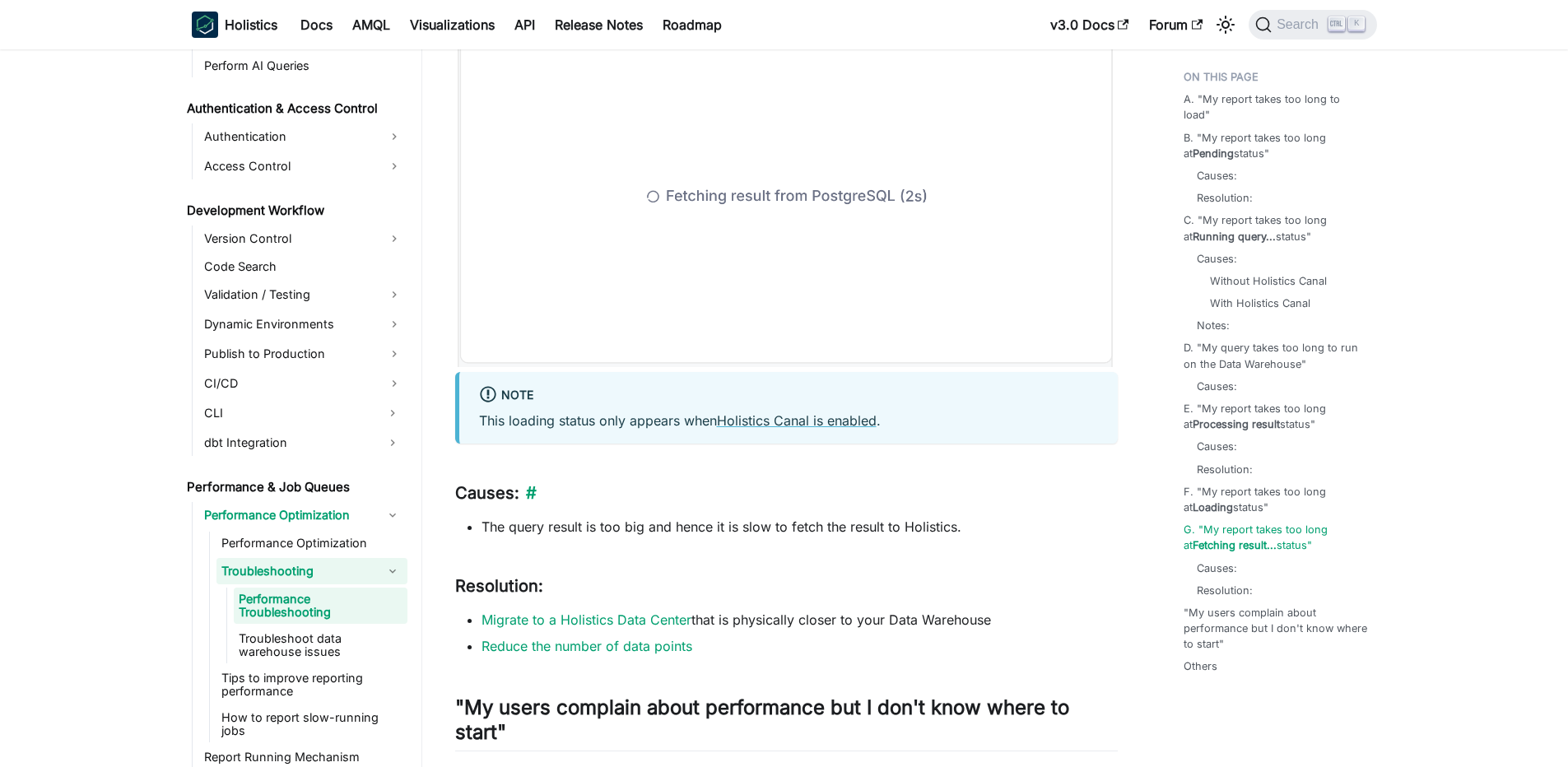
click at [727, 498] on h3 "Causes: ​" at bounding box center [785, 493] width 662 height 21
click at [736, 528] on li "The query result is too big and hence it is slow to fetch the result to Holisti…" at bounding box center [799, 527] width 636 height 20
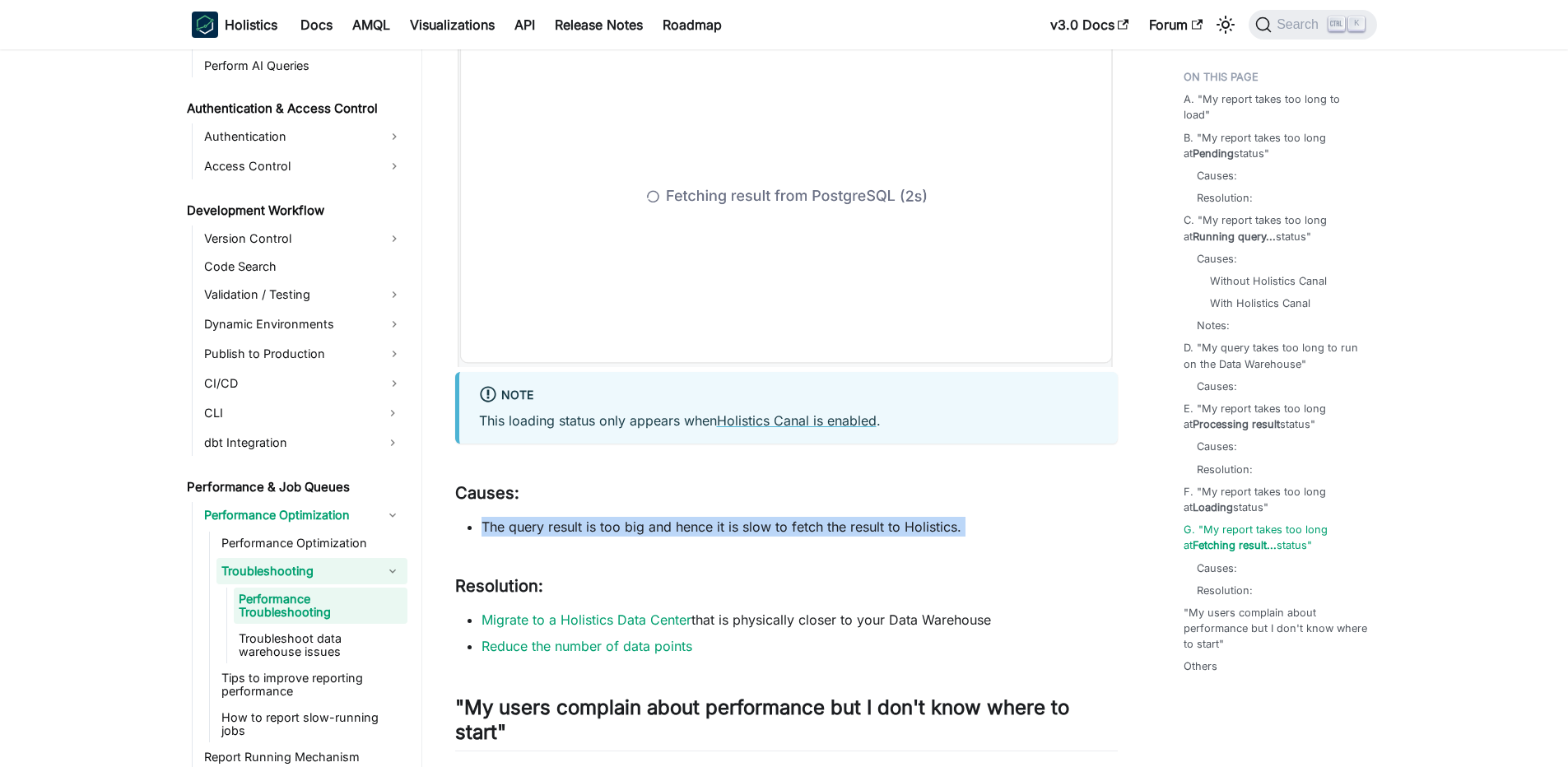
click at [736, 528] on li "The query result is too big and hence it is slow to fetch the result to Holisti…" at bounding box center [799, 527] width 636 height 20
click at [632, 517] on li "The query result is too big and hence it is slow to fetch the result to Holisti…" at bounding box center [799, 527] width 636 height 20
click at [553, 517] on li "The query result is too big and hence it is slow to fetch the result to Holisti…" at bounding box center [799, 527] width 636 height 20
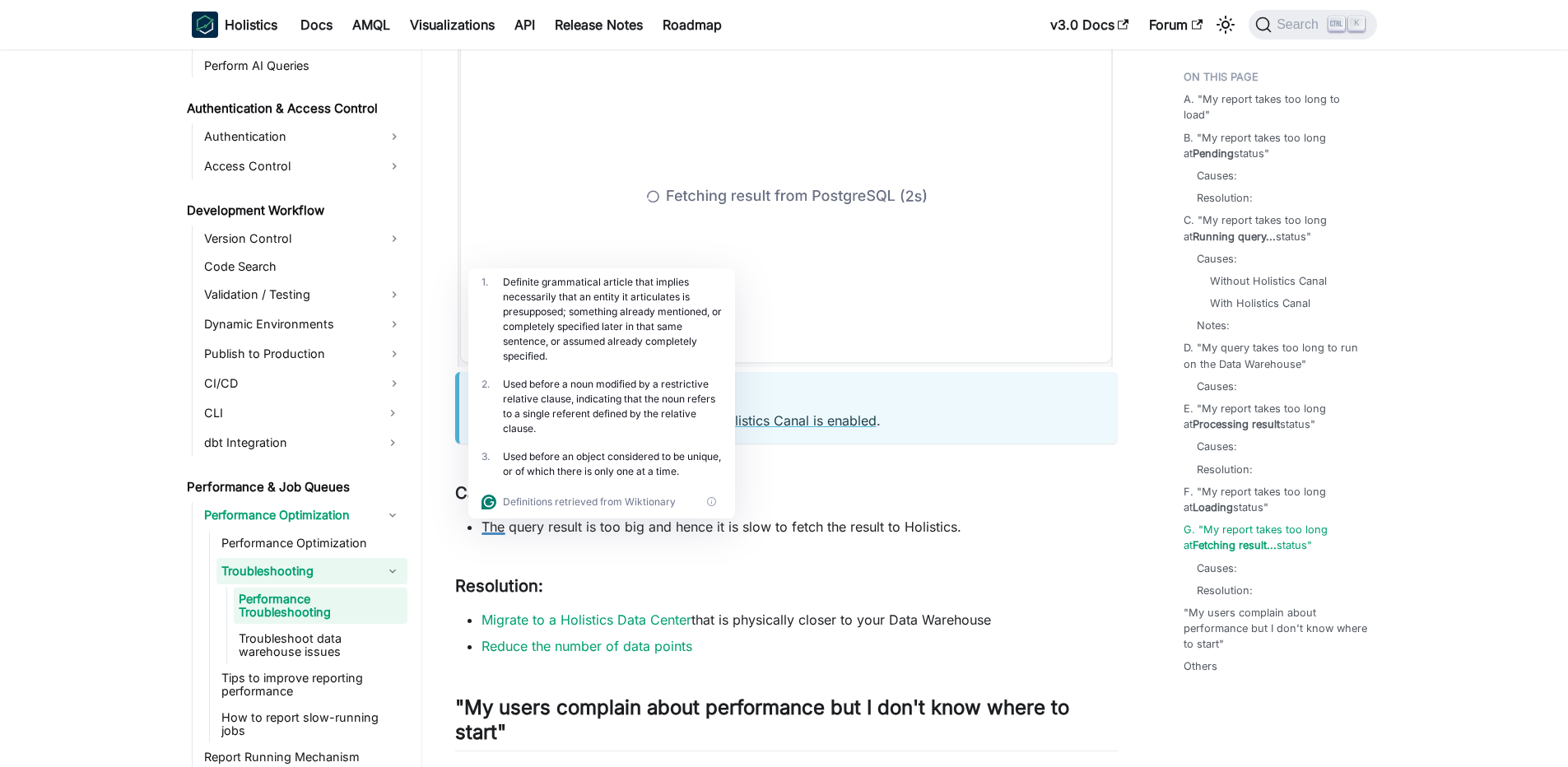
click at [993, 490] on h3 "Causes: ​" at bounding box center [785, 493] width 662 height 21
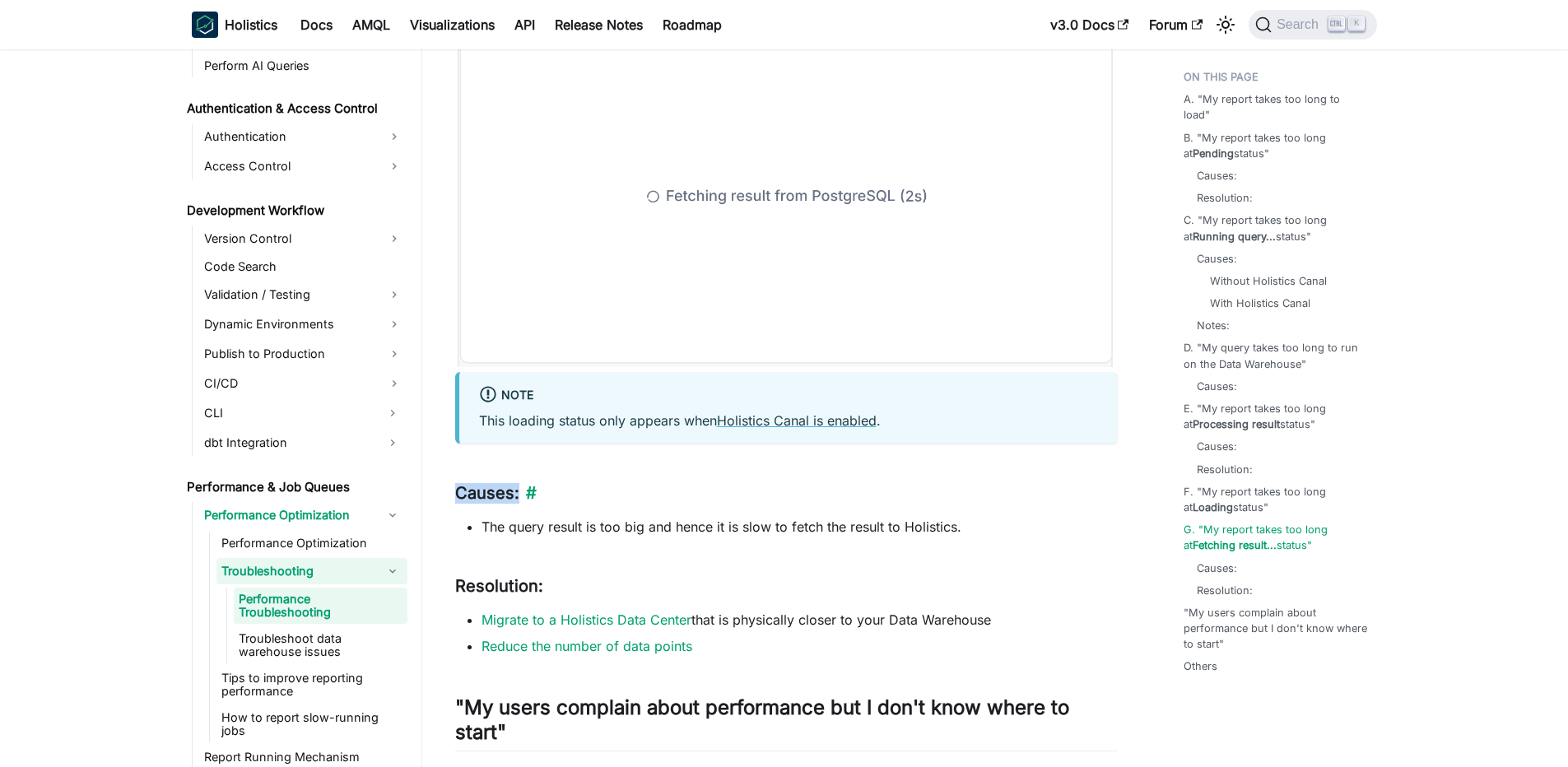
click at [993, 490] on h3 "Causes: ​" at bounding box center [785, 493] width 662 height 21
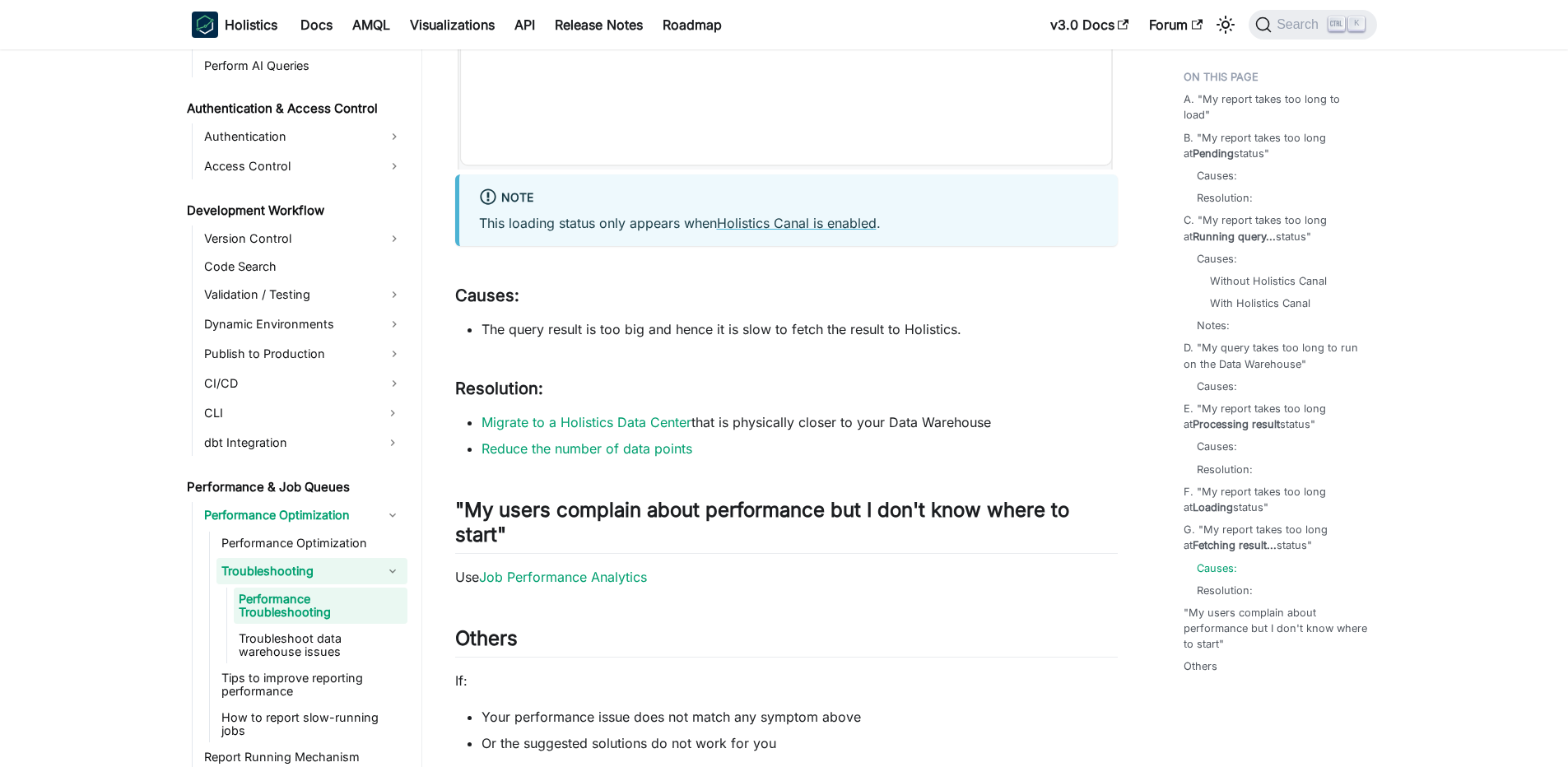
click at [1007, 440] on li "Reduce the number of data points" at bounding box center [799, 448] width 636 height 20
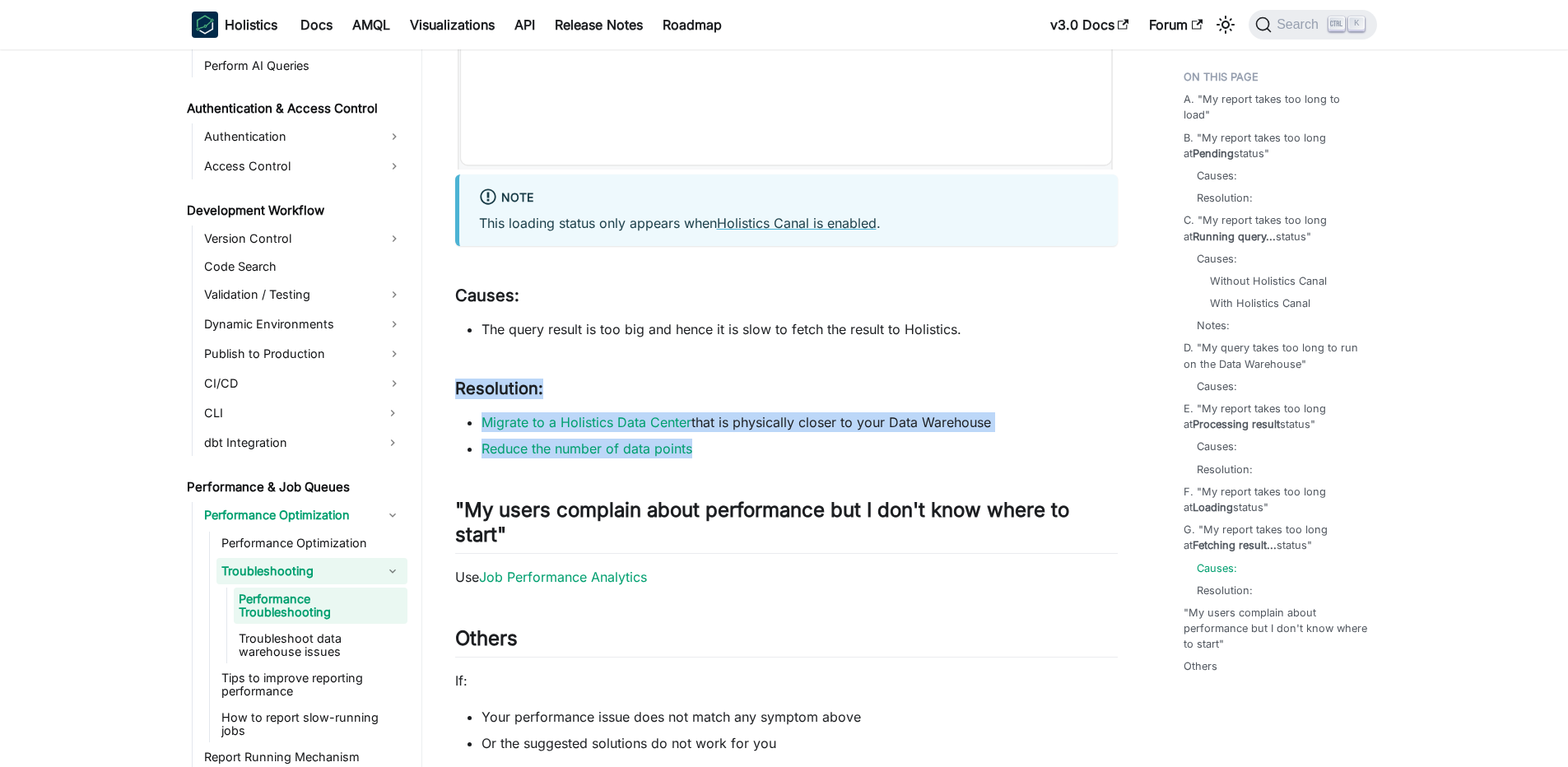
drag, startPoint x: 454, startPoint y: 375, endPoint x: 813, endPoint y: 447, distance: 366.1
click at [813, 447] on li "Reduce the number of data points" at bounding box center [799, 448] width 636 height 20
